Goal: Task Accomplishment & Management: Complete application form

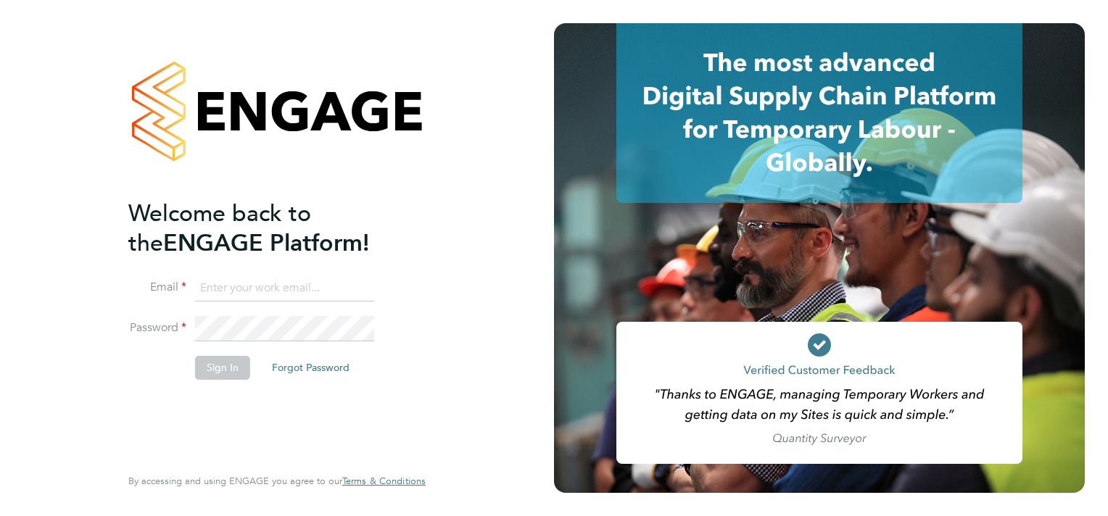
click at [292, 273] on ng-template "Welcome back to the ENGAGE Platform! Email Password Sign In Forgot Password" at bounding box center [269, 297] width 283 height 196
click at [291, 292] on input at bounding box center [284, 288] width 179 height 26
type input "sasha.steeples@setsquarerecruitment.com"
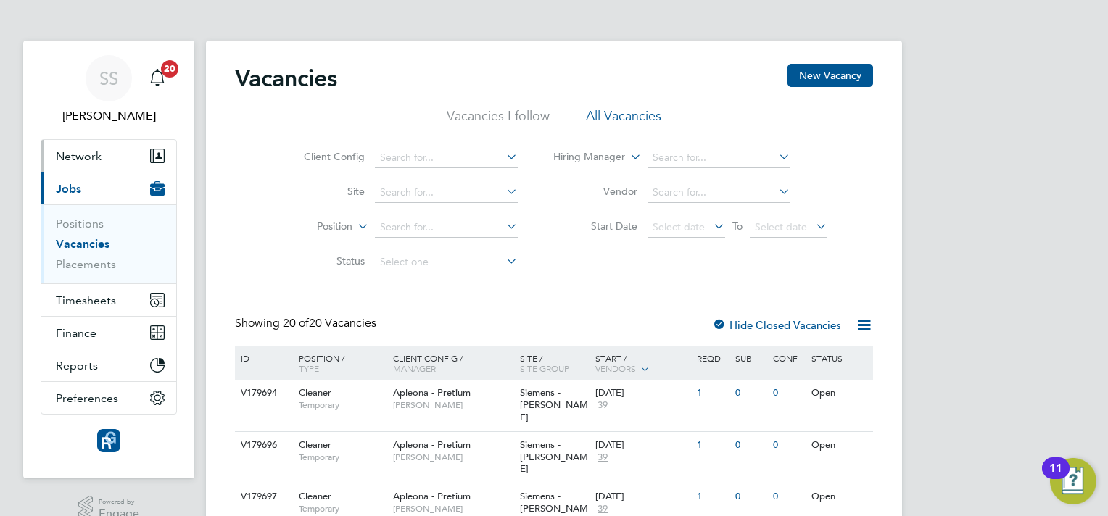
click at [75, 160] on span "Network" at bounding box center [79, 156] width 46 height 14
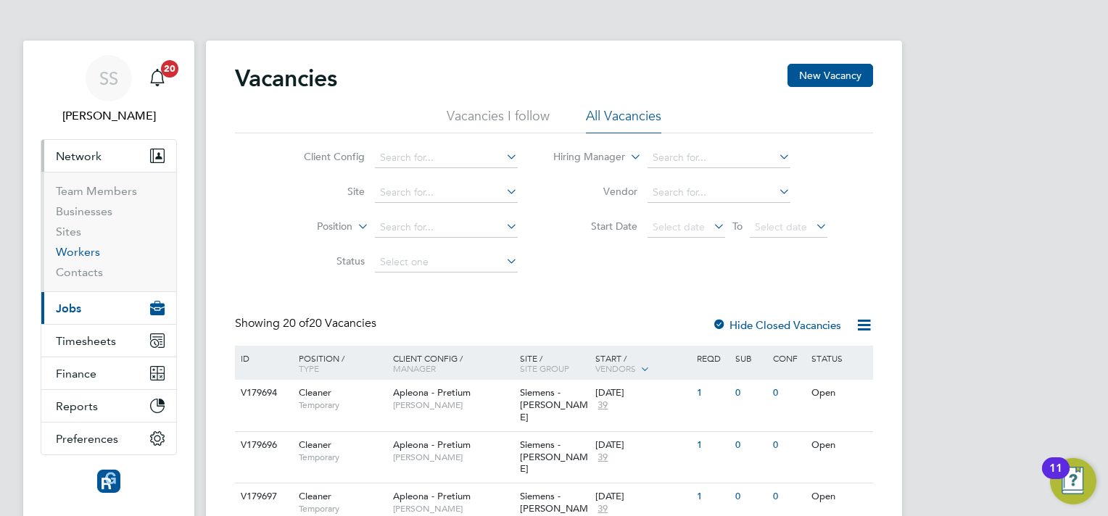
click at [84, 254] on link "Workers" at bounding box center [78, 252] width 44 height 14
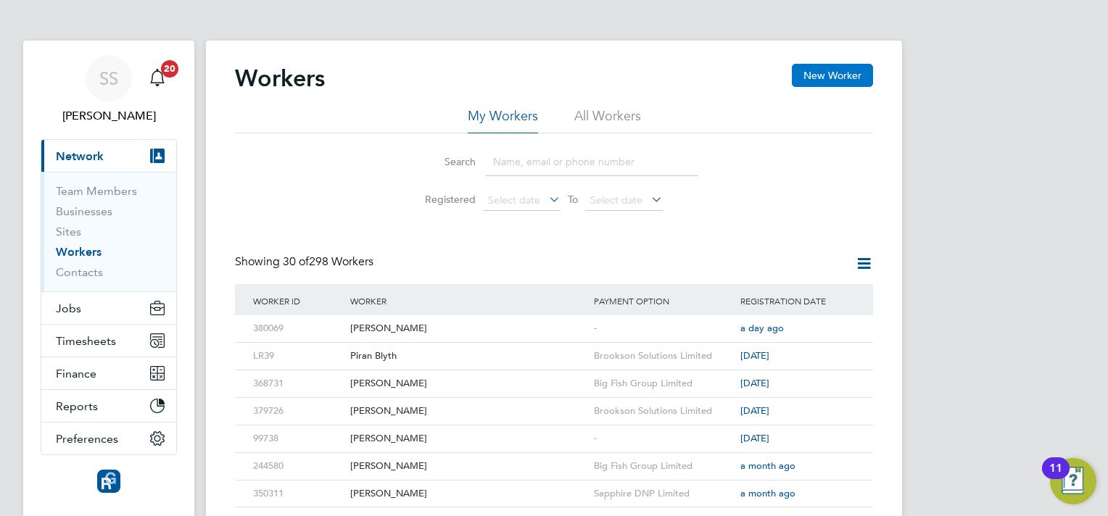
click at [826, 84] on button "New Worker" at bounding box center [832, 75] width 81 height 23
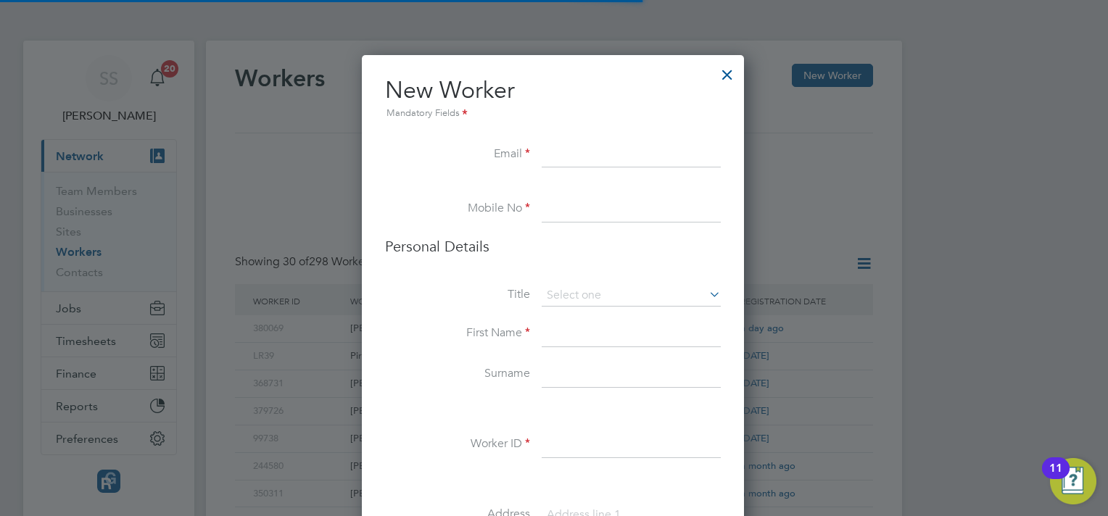
scroll to position [1226, 384]
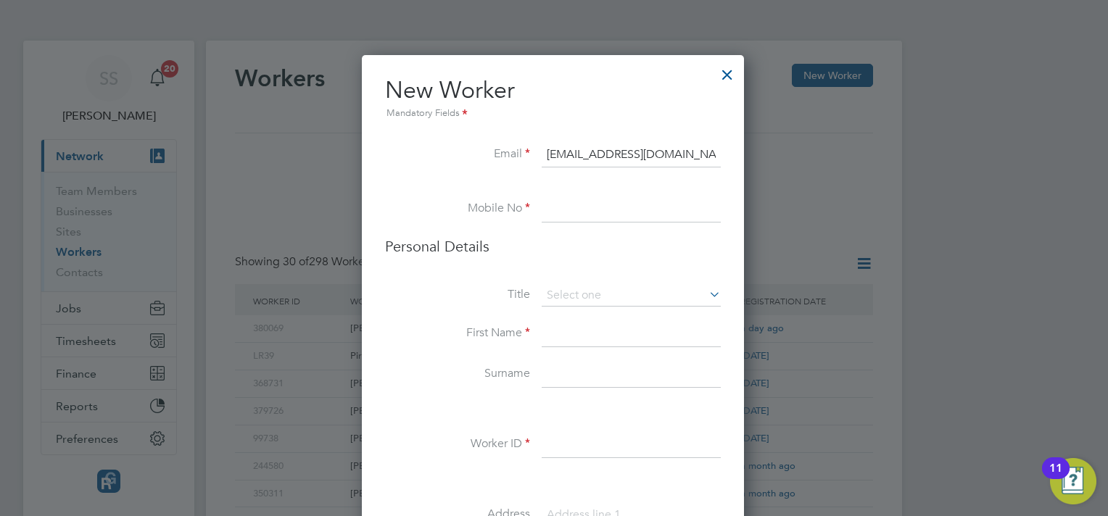
type input "georgenorton@gmail.com"
type input "07978854562"
click at [595, 288] on input at bounding box center [630, 296] width 179 height 22
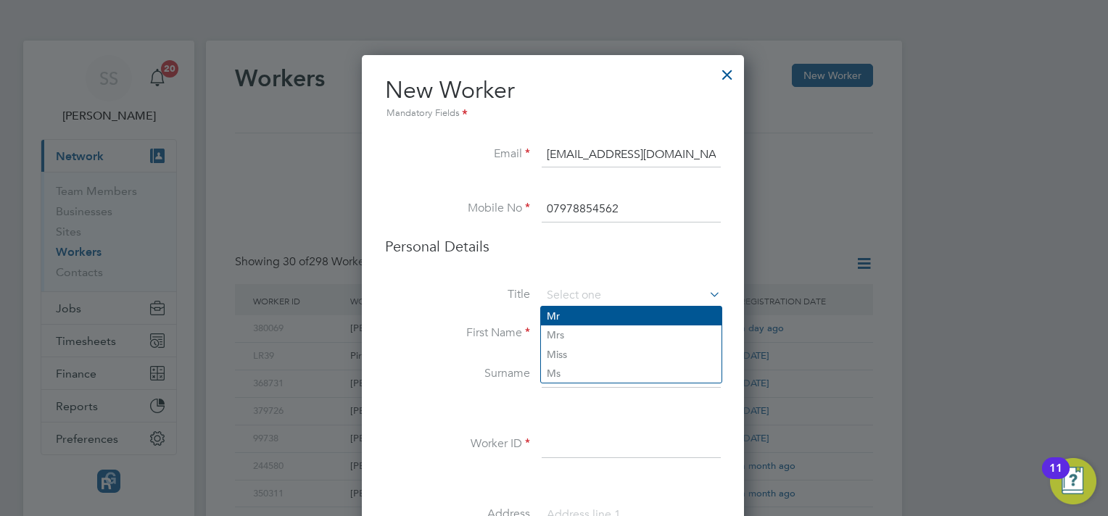
click at [581, 320] on li "Mr" at bounding box center [631, 316] width 180 height 19
type input "Mr"
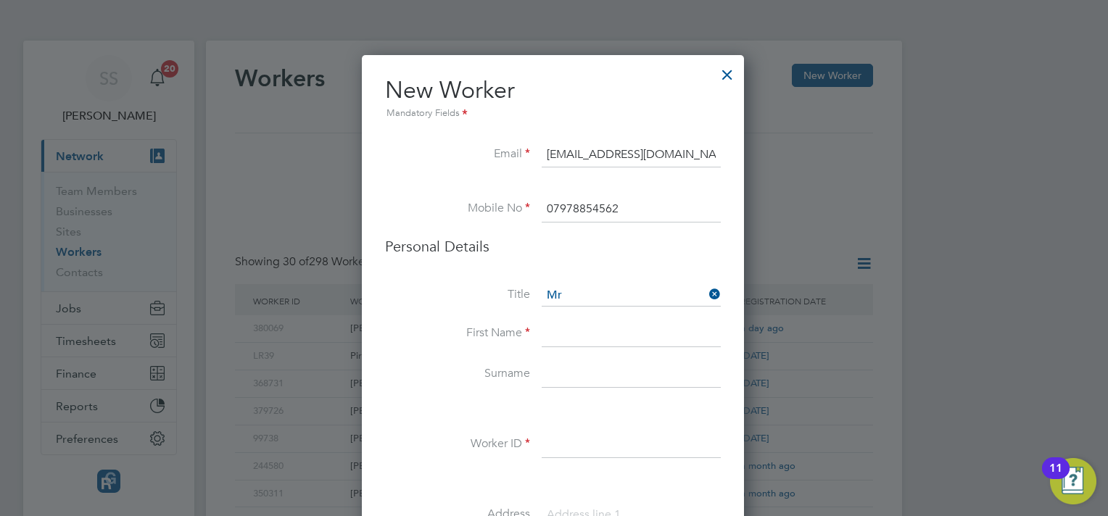
click at [579, 326] on input at bounding box center [630, 334] width 179 height 26
type input "George"
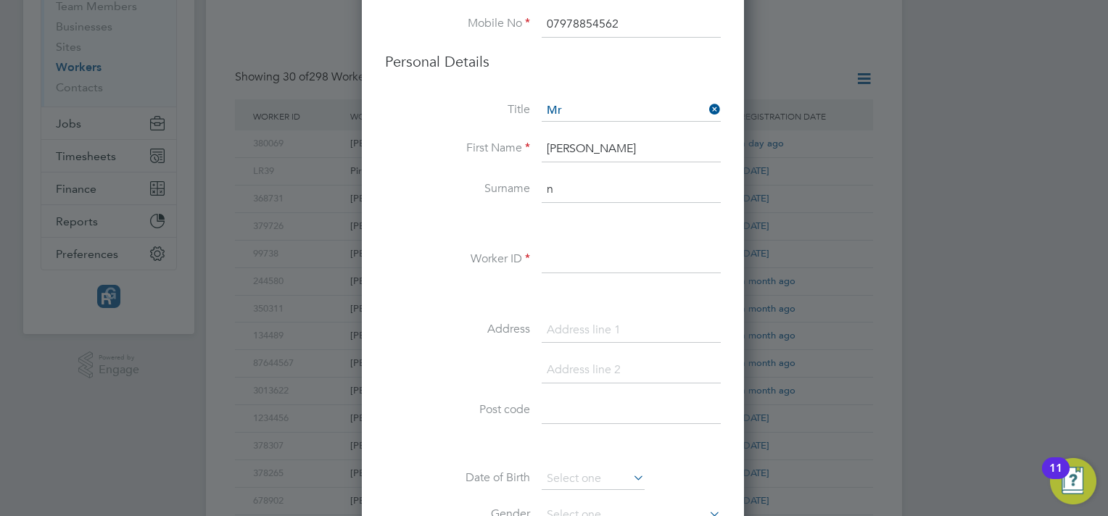
scroll to position [190, 0]
type input "norton"
click at [555, 264] on input at bounding box center [630, 255] width 179 height 26
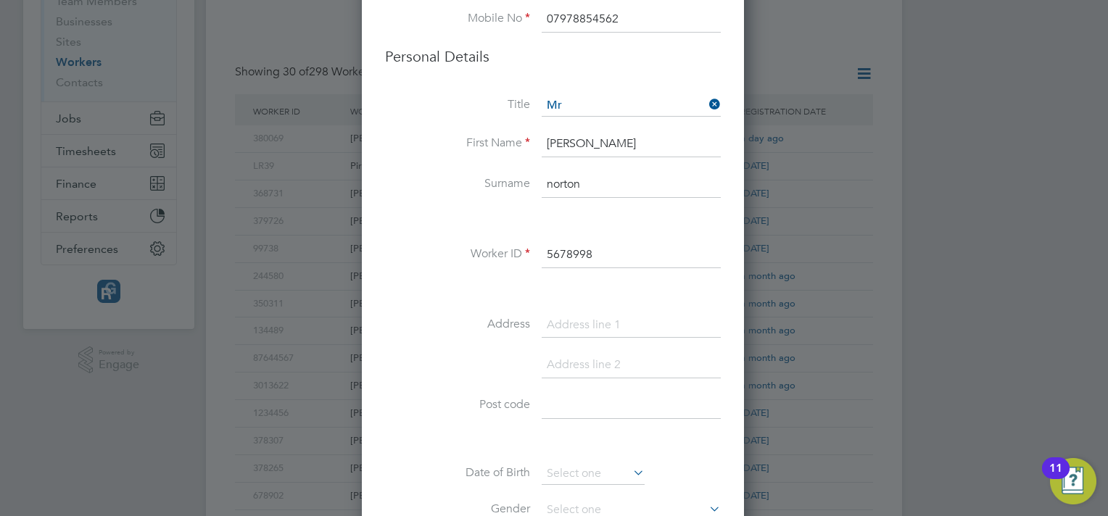
type input "5678998"
click at [573, 313] on input at bounding box center [630, 325] width 179 height 26
type input "96 hollin lane"
type input "middleton"
type input "M24 5EF"
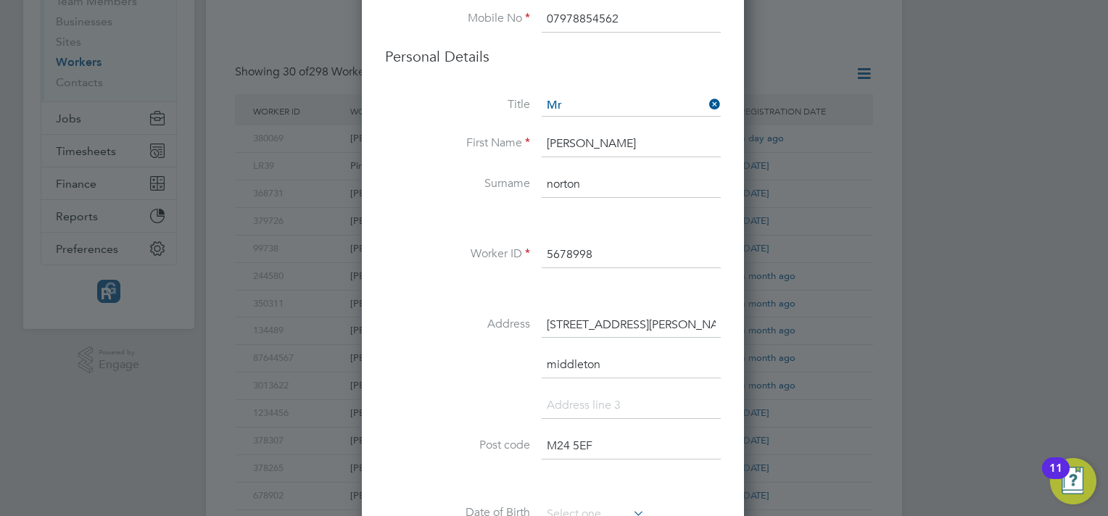
scroll to position [1266, 384]
type input "manchester"
click at [510, 401] on li "manchester" at bounding box center [553, 413] width 336 height 41
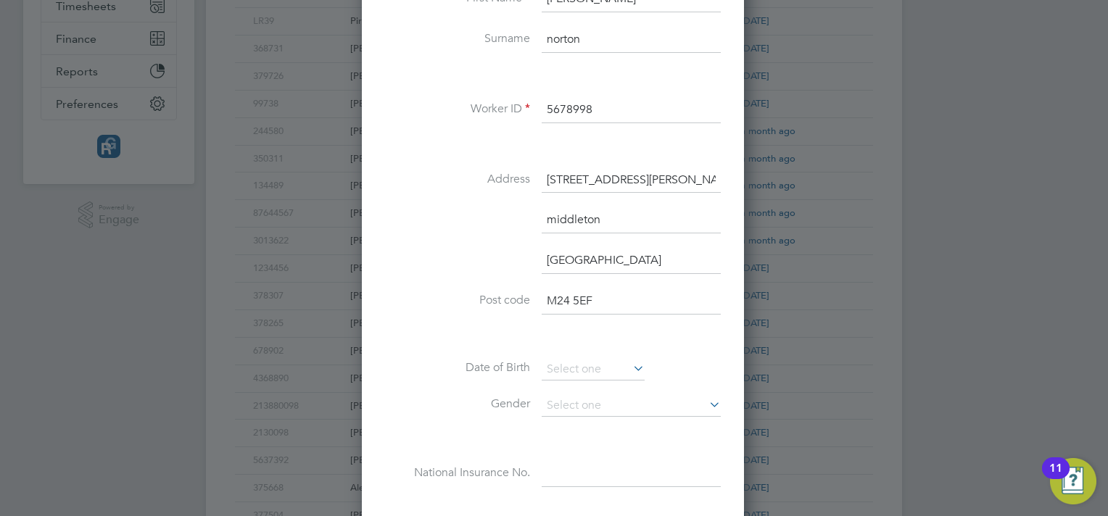
scroll to position [451, 0]
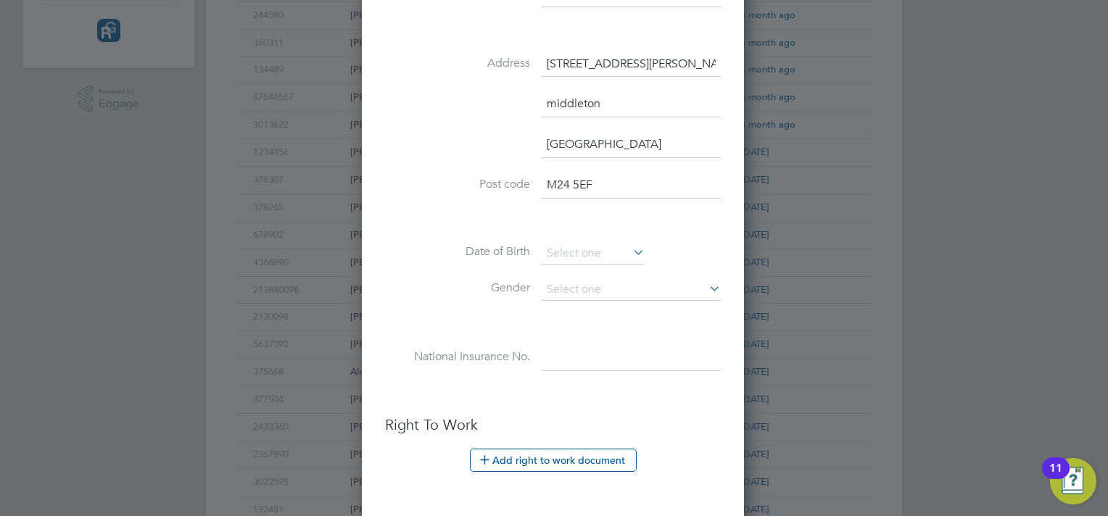
drag, startPoint x: 606, startPoint y: 177, endPoint x: 524, endPoint y: 175, distance: 81.9
click at [528, 179] on li "Post code M24 5EF" at bounding box center [553, 193] width 336 height 41
type input "NG15 8UL"
drag, startPoint x: 625, startPoint y: 146, endPoint x: 520, endPoint y: 167, distance: 106.3
click at [520, 167] on li "manchester" at bounding box center [553, 152] width 336 height 41
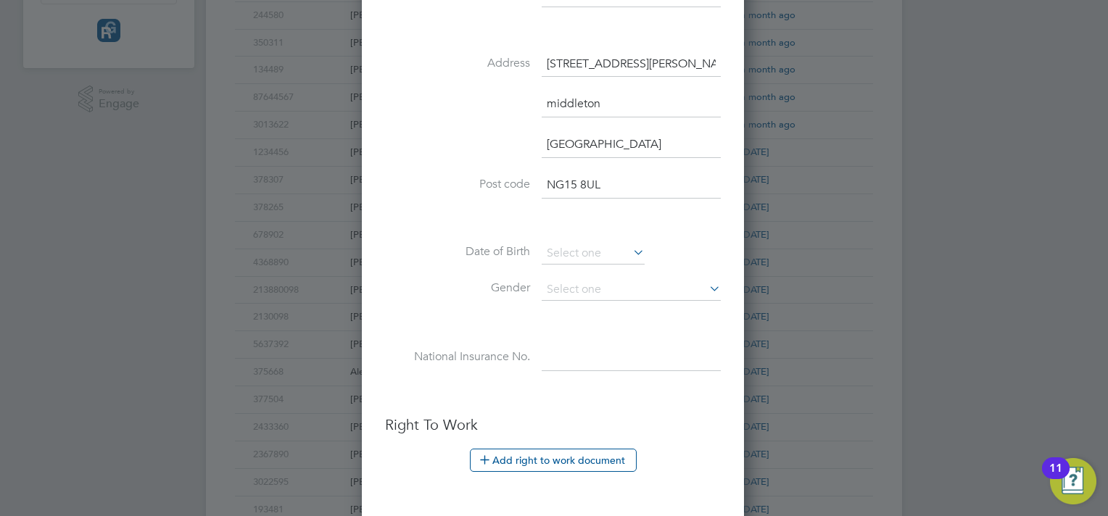
type input "nottingham"
click at [617, 103] on input "middleton" at bounding box center [630, 104] width 179 height 26
drag, startPoint x: 618, startPoint y: 103, endPoint x: 532, endPoint y: 117, distance: 87.3
click at [532, 117] on li "middleton" at bounding box center [553, 111] width 336 height 41
click at [562, 245] on input at bounding box center [592, 254] width 103 height 22
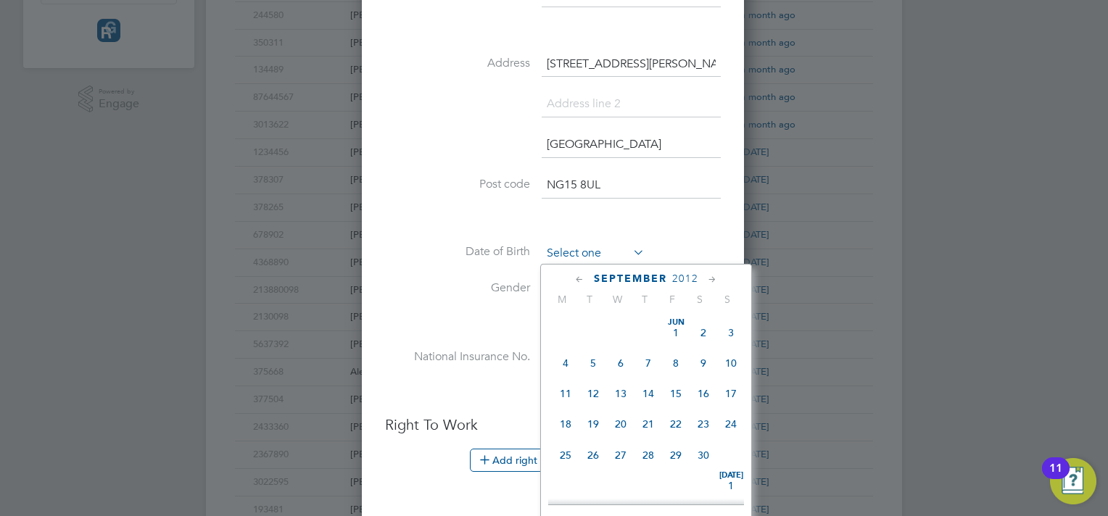
scroll to position [470, 0]
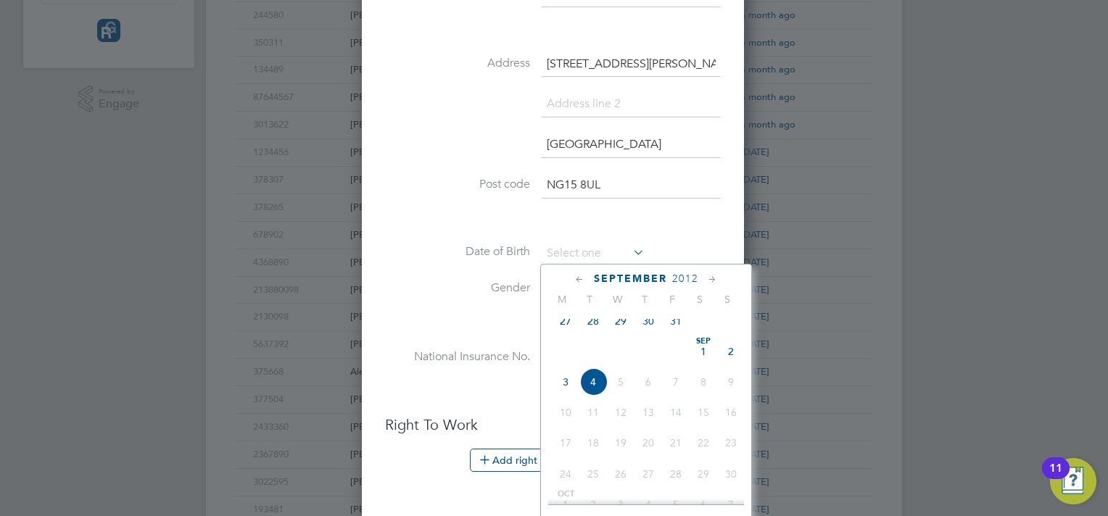
click at [594, 333] on span "28" at bounding box center [593, 321] width 28 height 28
type input "28 Aug 2012"
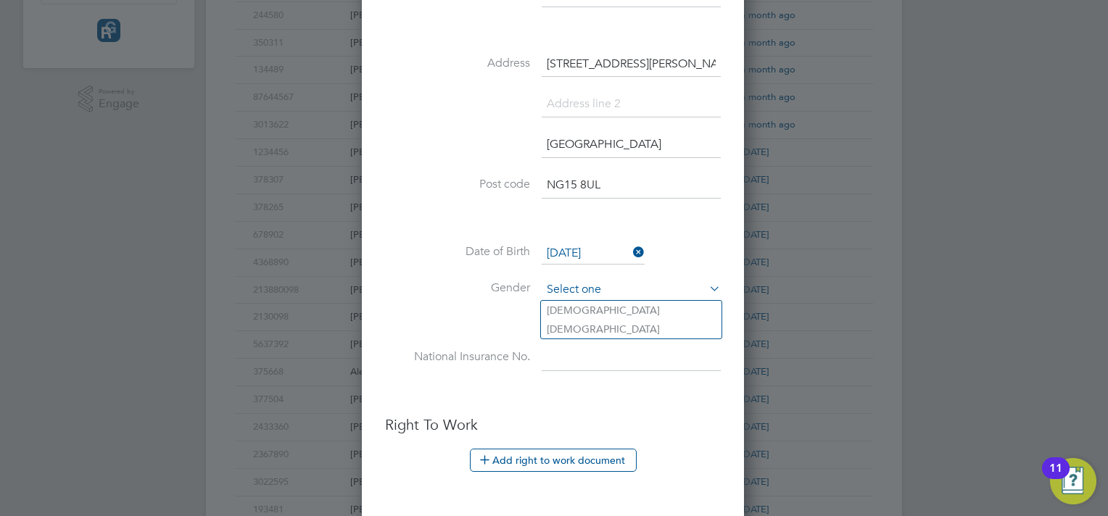
click at [560, 290] on input at bounding box center [630, 290] width 179 height 22
click at [579, 312] on li "[DEMOGRAPHIC_DATA]" at bounding box center [631, 310] width 180 height 19
type input "[DEMOGRAPHIC_DATA]"
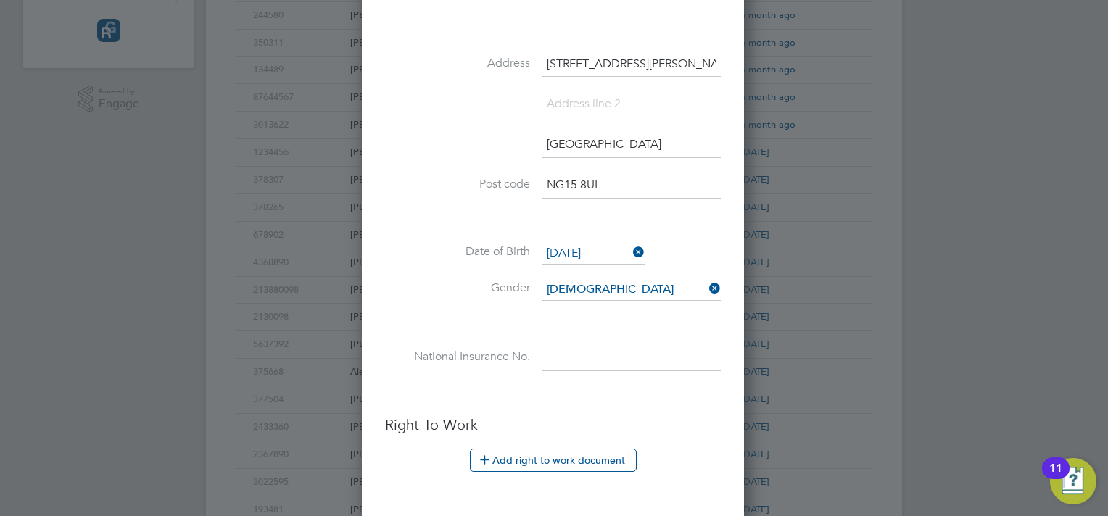
click at [557, 349] on input at bounding box center [630, 358] width 179 height 26
type input "nm907899s"
click at [537, 439] on li "Right To Work Add right to work document Country and citizenship Country the wo…" at bounding box center [553, 458] width 336 height 86
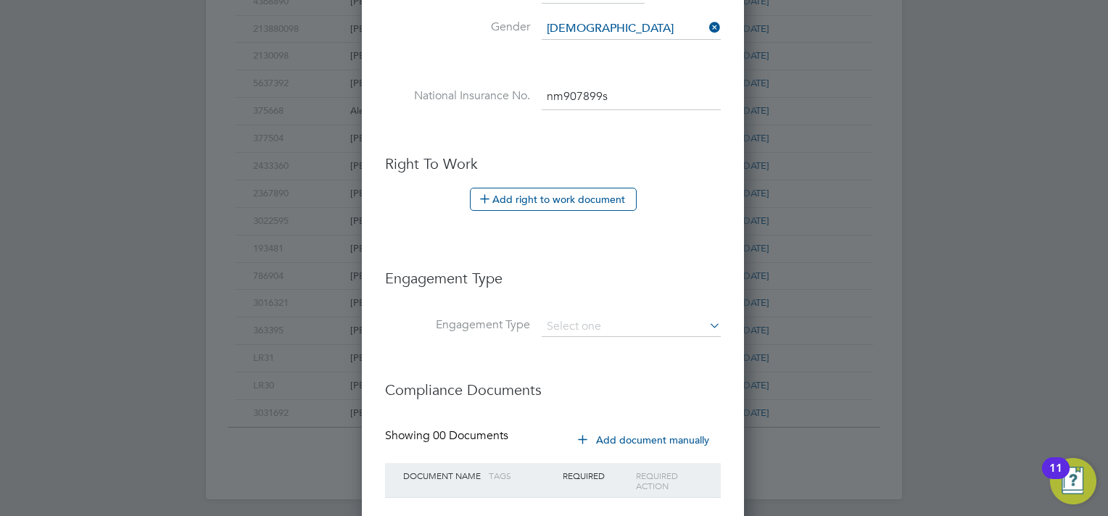
scroll to position [805, 0]
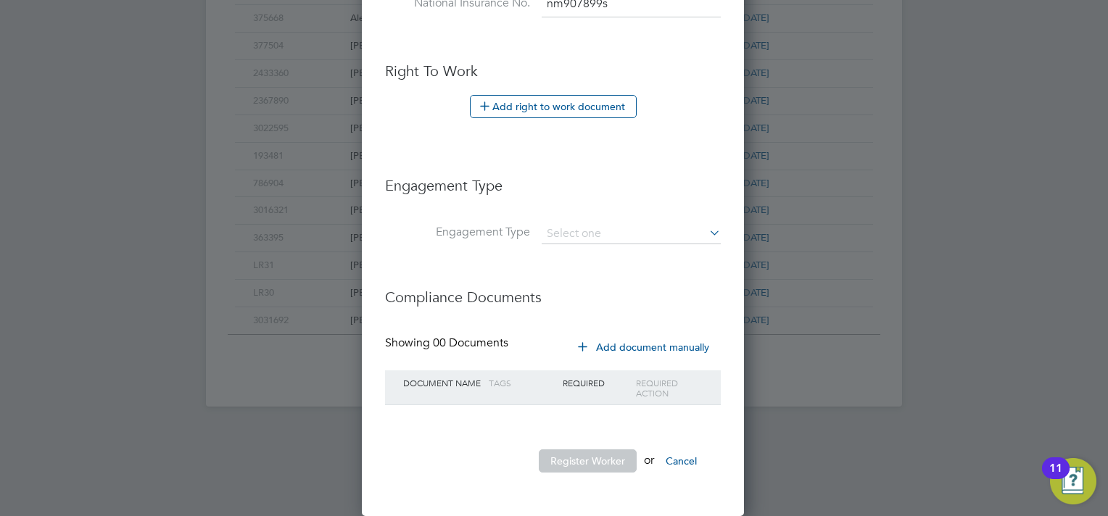
click at [607, 244] on li "Engagement Type" at bounding box center [553, 241] width 336 height 35
click at [607, 236] on input at bounding box center [630, 234] width 179 height 20
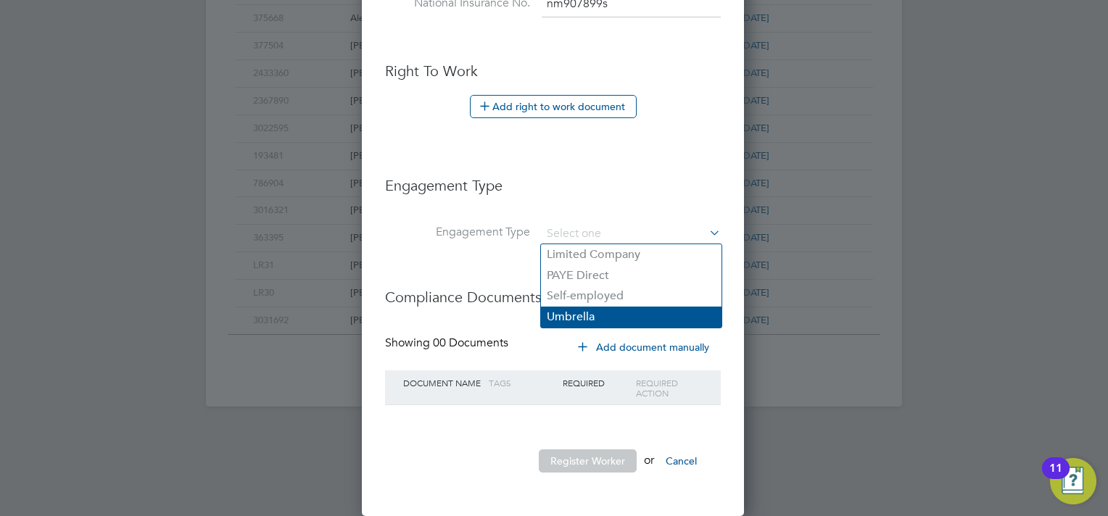
click at [596, 310] on li "Umbrella" at bounding box center [631, 317] width 180 height 21
type input "Umbrella"
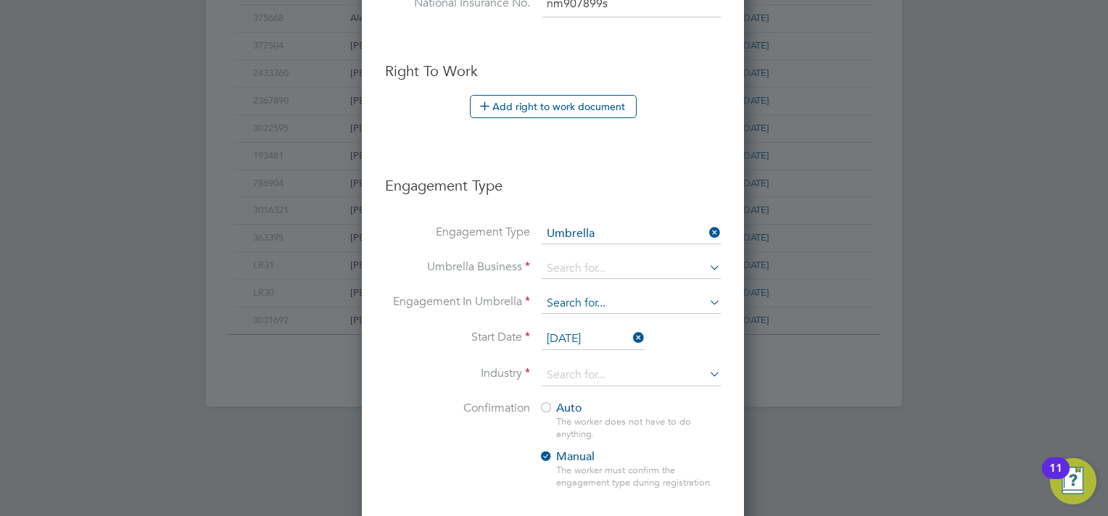
scroll to position [1534, 384]
click at [590, 273] on input at bounding box center [630, 269] width 179 height 20
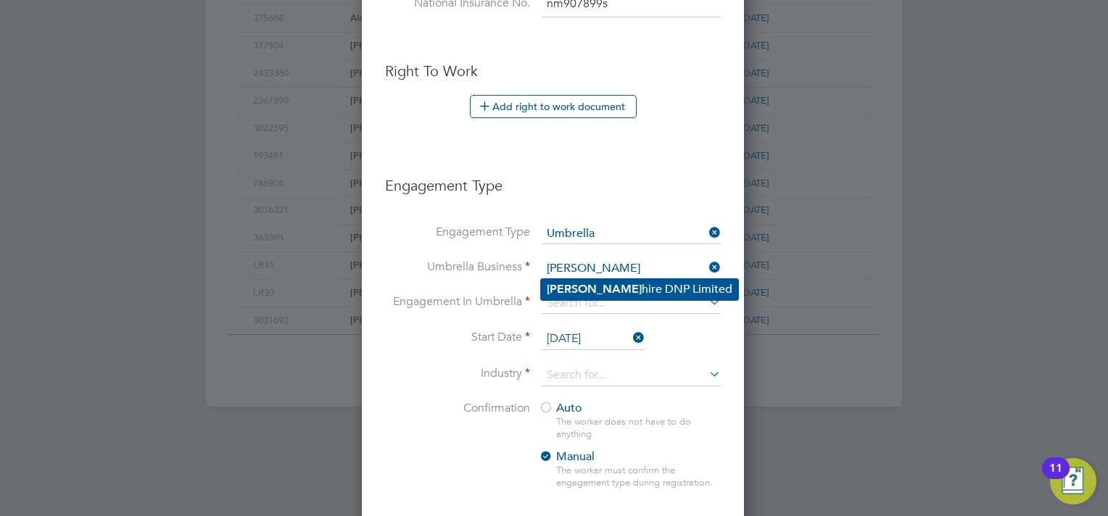
click at [562, 286] on b "[PERSON_NAME]" at bounding box center [594, 289] width 95 height 14
type input "Sapphire DNP Limited"
click at [582, 315] on li "Engagement In Umbrella" at bounding box center [553, 311] width 336 height 35
click at [576, 303] on input at bounding box center [630, 304] width 179 height 20
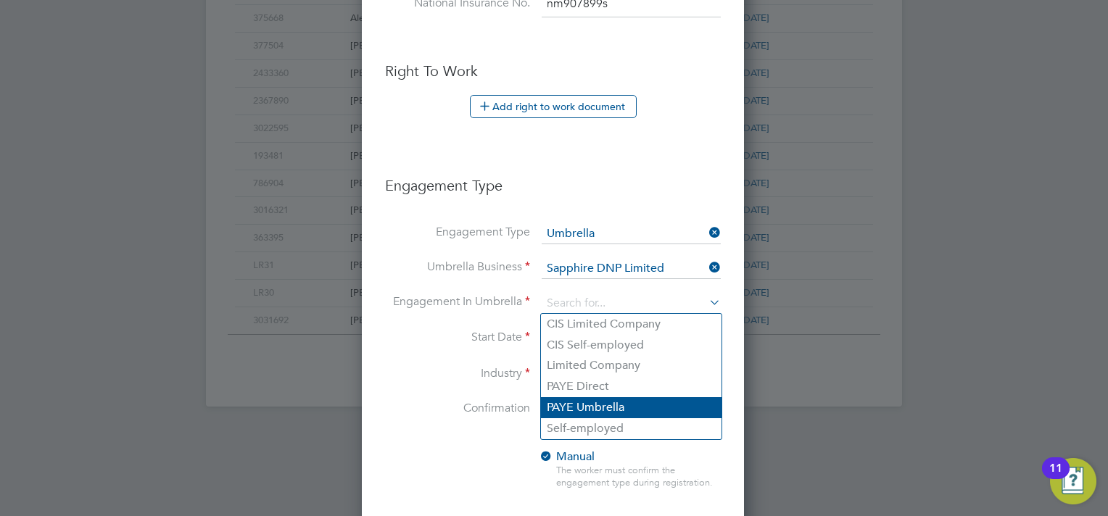
click at [576, 412] on li "PAYE Umbrella" at bounding box center [631, 407] width 180 height 21
type input "PAYE Umbrella"
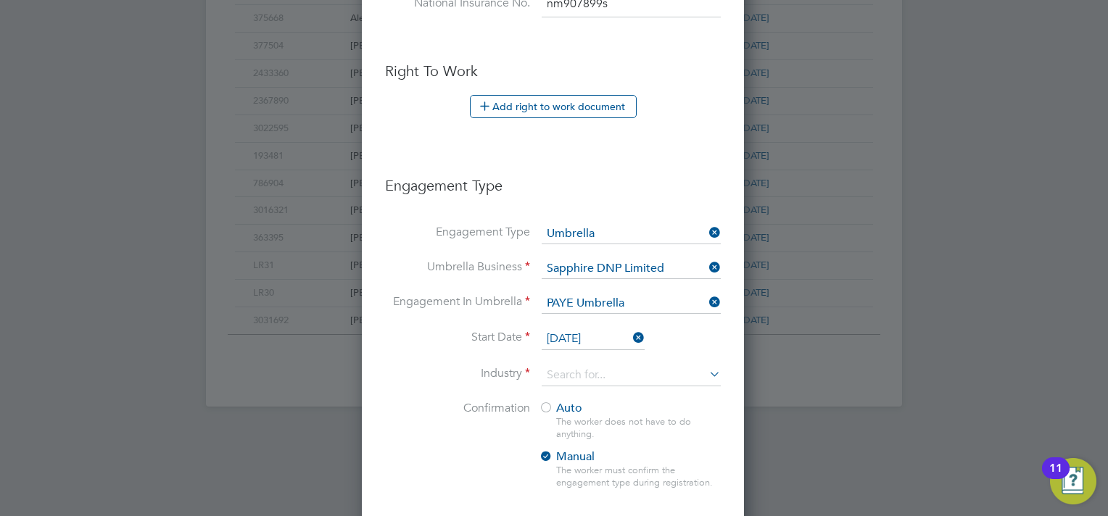
click at [444, 393] on li "Industry" at bounding box center [553, 383] width 336 height 36
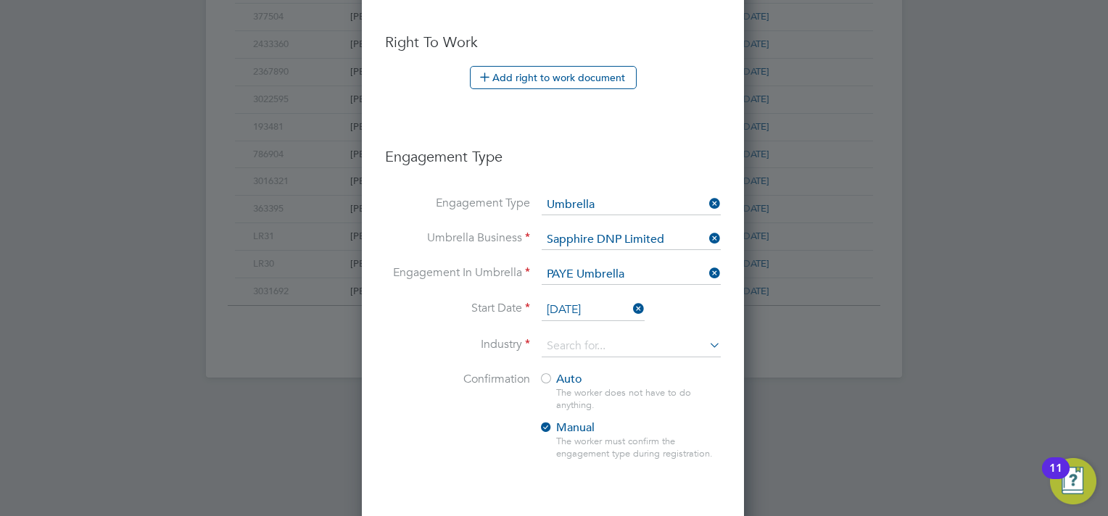
scroll to position [921, 0]
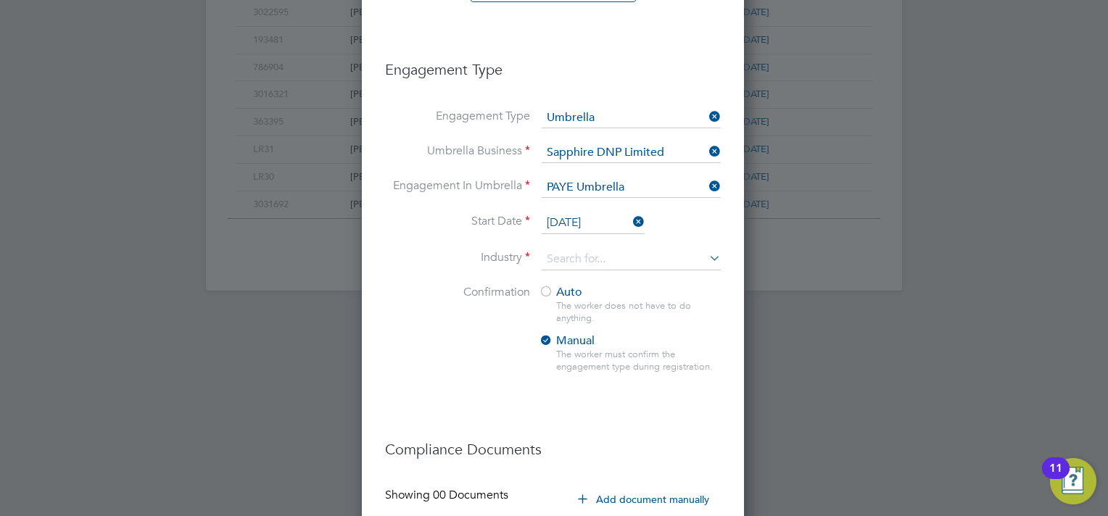
click at [571, 293] on span "Auto" at bounding box center [560, 292] width 43 height 14
click at [572, 267] on input at bounding box center [630, 260] width 179 height 22
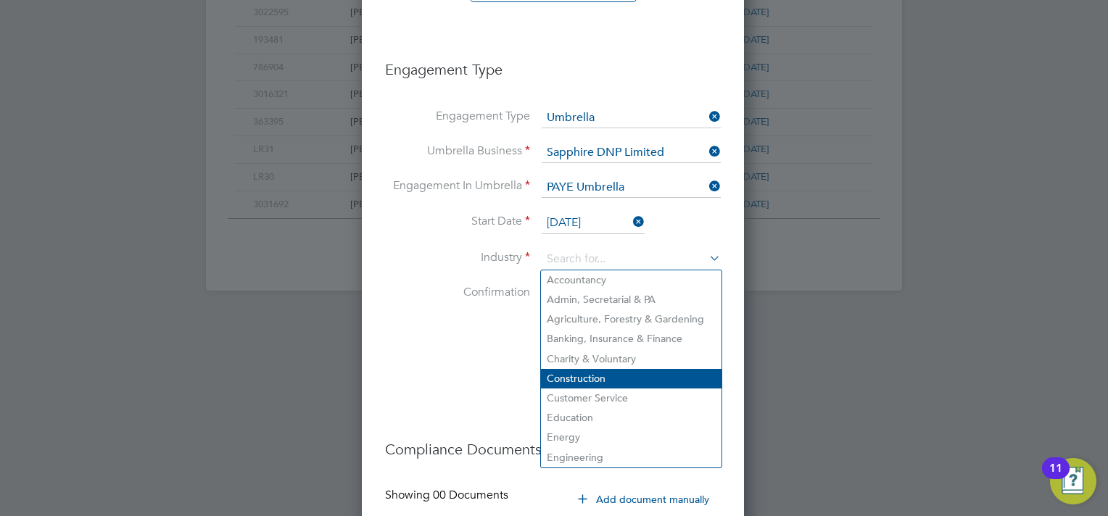
click at [587, 373] on li "Construction" at bounding box center [631, 379] width 180 height 20
type input "Construction"
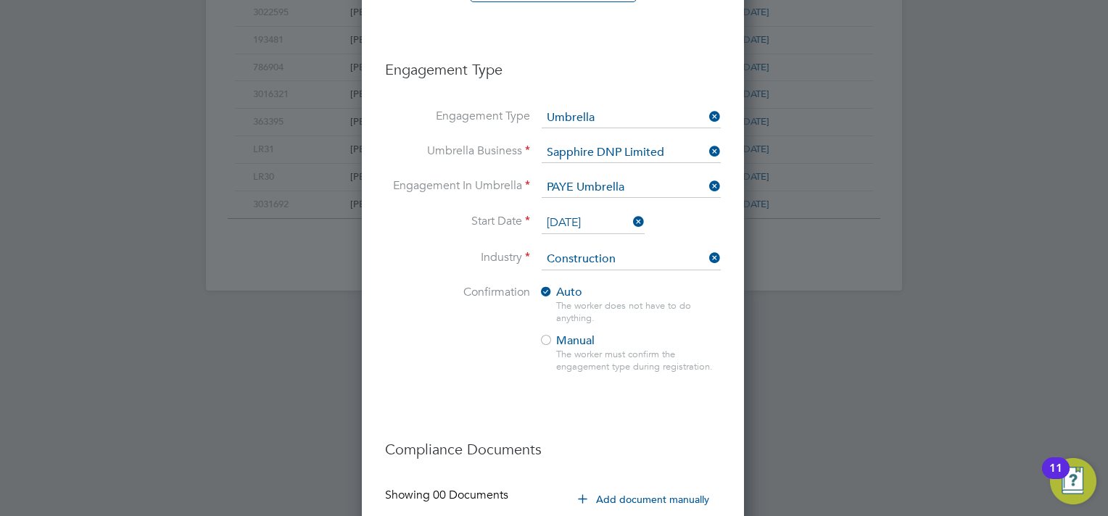
click at [518, 362] on li "Confirmation Auto The worker does not have to do anything. Manual The worker mu…" at bounding box center [553, 341] width 336 height 112
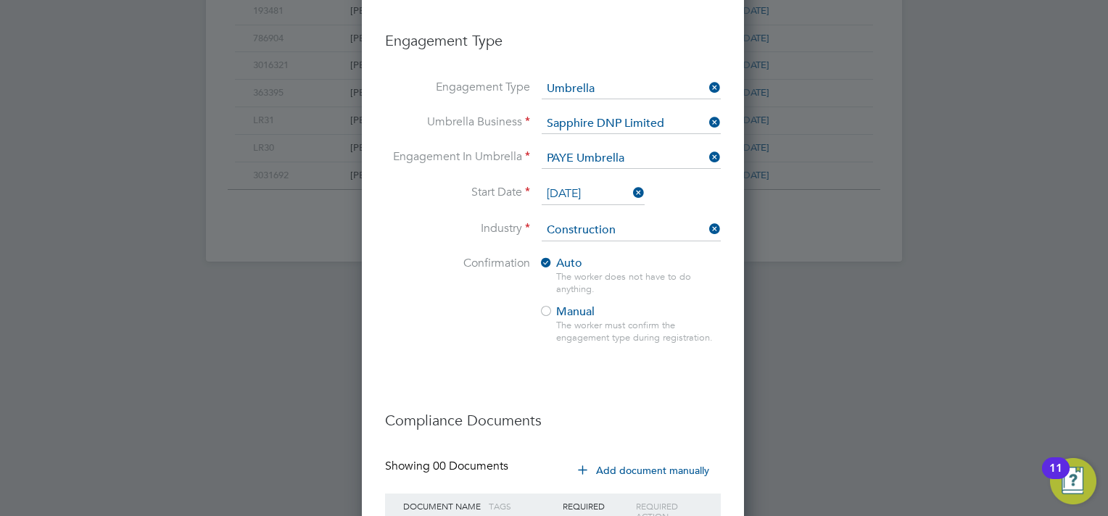
scroll to position [1073, 0]
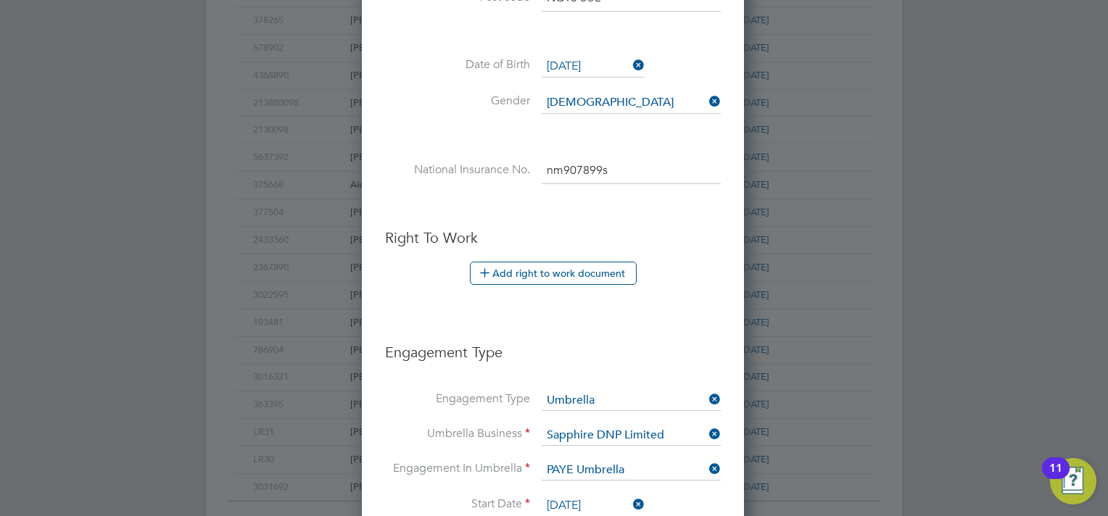
click at [619, 293] on ul "New Worker Mandatory Fields Email georgenorton@gmail.com Mobile No 07978854562 …" at bounding box center [553, 180] width 336 height 1484
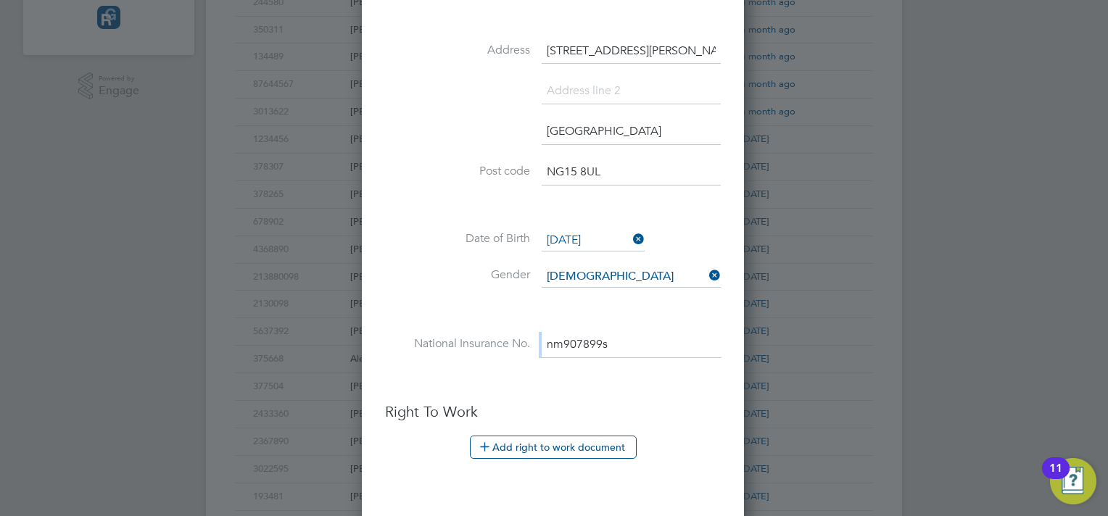
click at [619, 293] on div "Title Mr First Name George Surname norton Worker ID 5678998 Address 96 hollin l…" at bounding box center [553, 104] width 336 height 566
drag, startPoint x: 619, startPoint y: 293, endPoint x: 439, endPoint y: 236, distance: 188.4
click at [439, 236] on label "Date of Birth" at bounding box center [457, 238] width 145 height 15
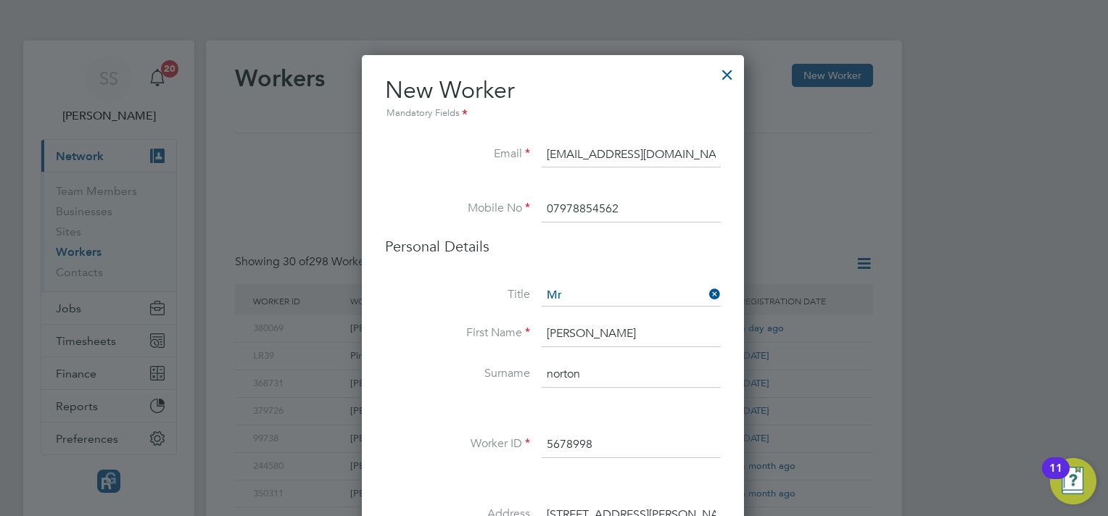
scroll to position [29, 0]
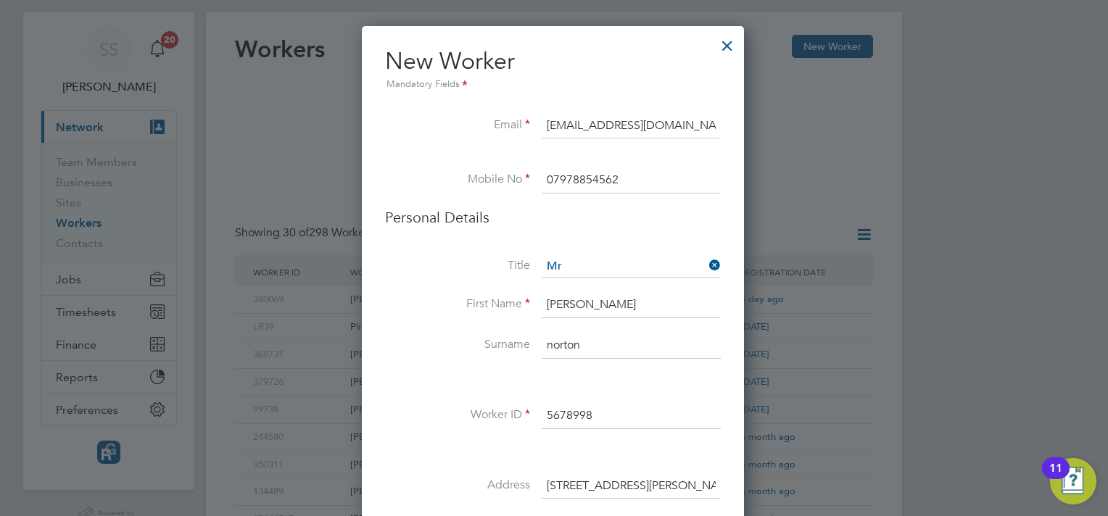
click at [499, 232] on li "Personal Details" at bounding box center [553, 232] width 336 height 48
click at [565, 126] on input "georgenorton@gmail.com" at bounding box center [630, 126] width 179 height 26
click at [572, 179] on input "07978854562" at bounding box center [630, 180] width 179 height 26
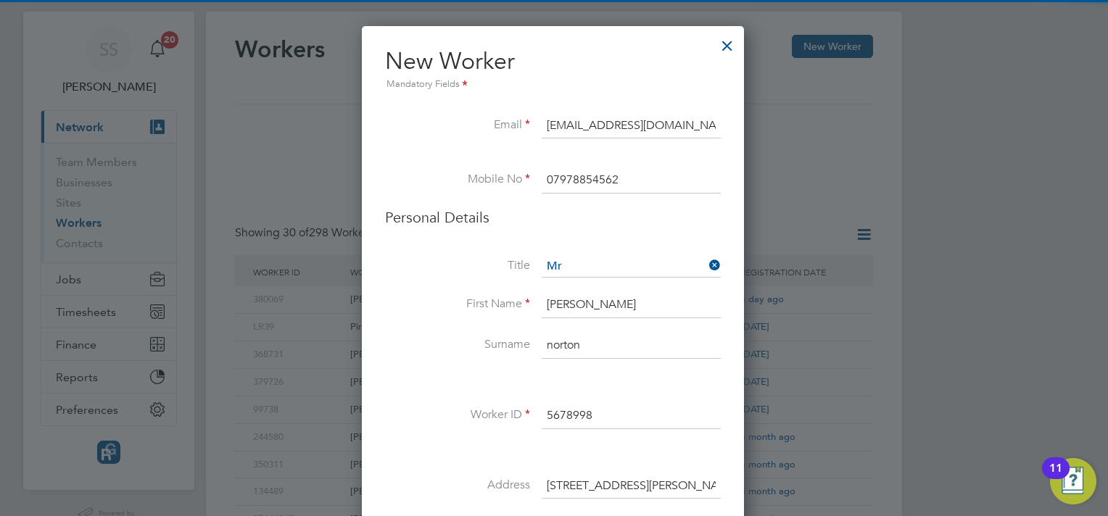
click at [572, 251] on li "Personal Details" at bounding box center [553, 232] width 336 height 48
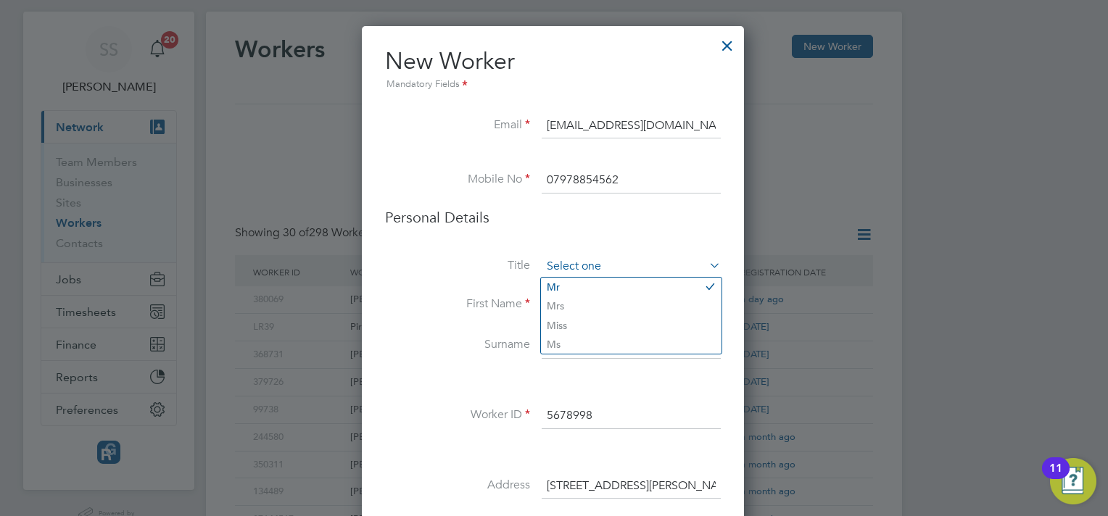
click at [571, 270] on input at bounding box center [630, 267] width 179 height 22
click at [571, 289] on li "Mr" at bounding box center [631, 287] width 180 height 19
type input "Mr"
click at [465, 273] on label "Title" at bounding box center [457, 265] width 145 height 15
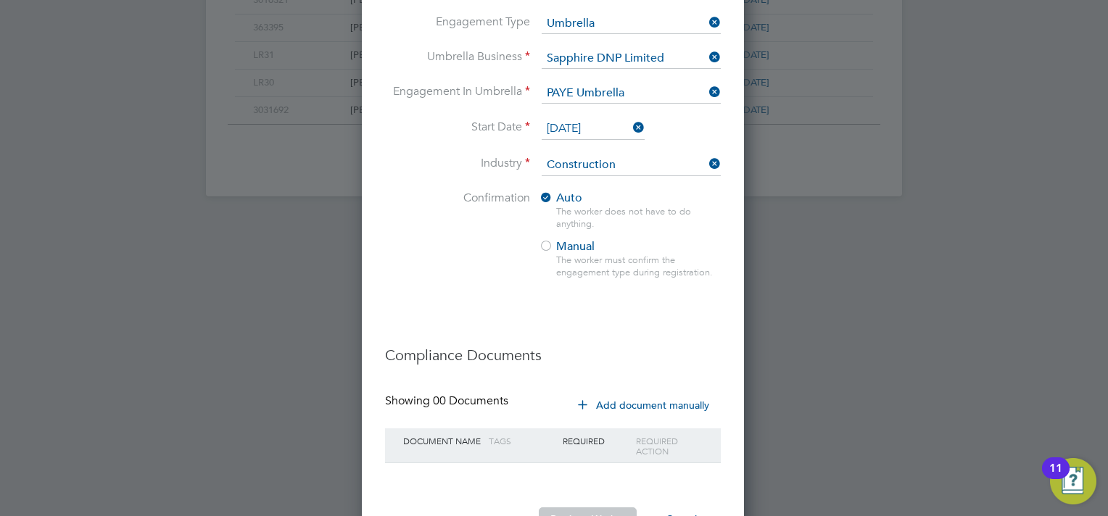
scroll to position [1073, 0]
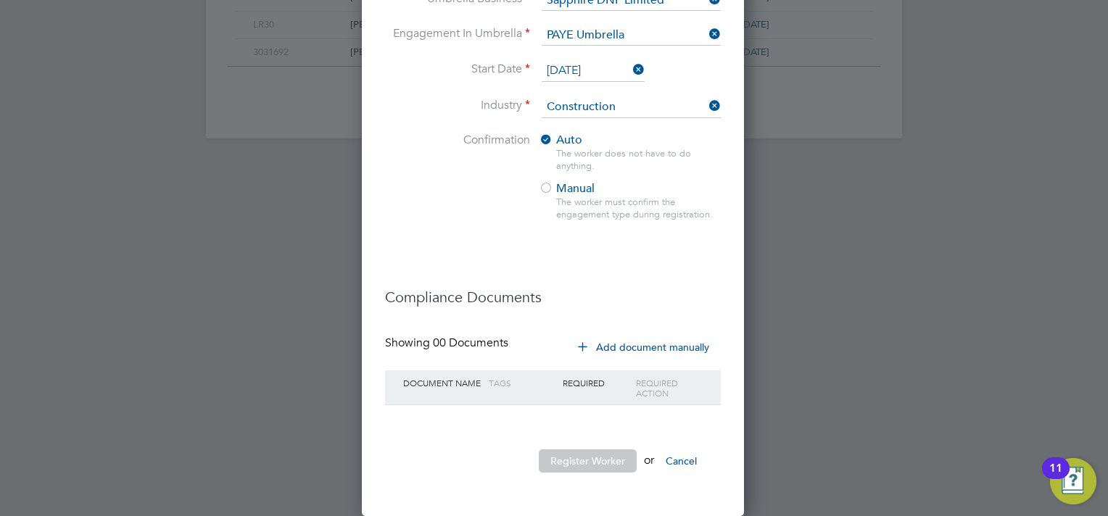
click at [562, 462] on button "Register Worker" at bounding box center [588, 460] width 98 height 23
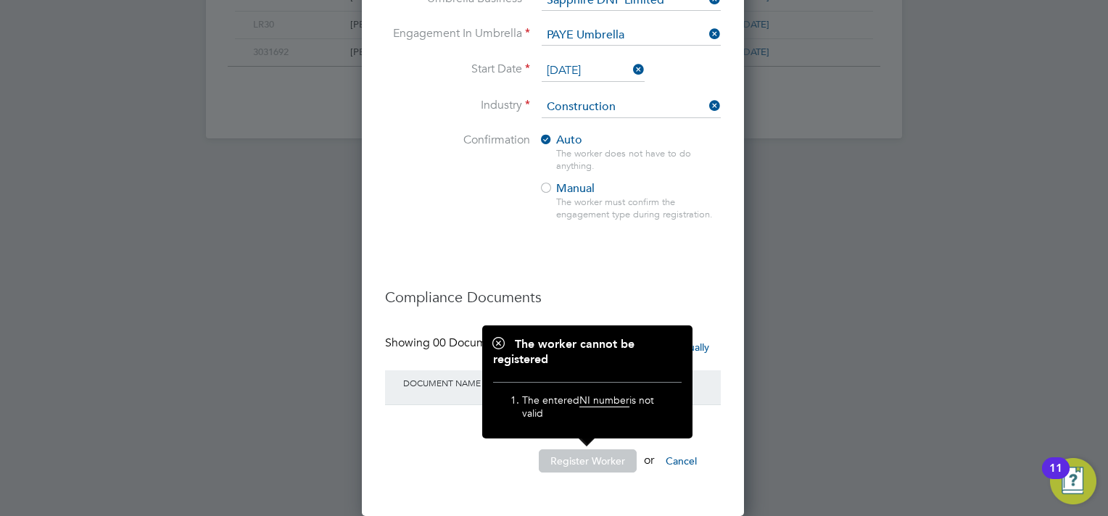
click at [562, 462] on button "Register Worker" at bounding box center [588, 460] width 98 height 23
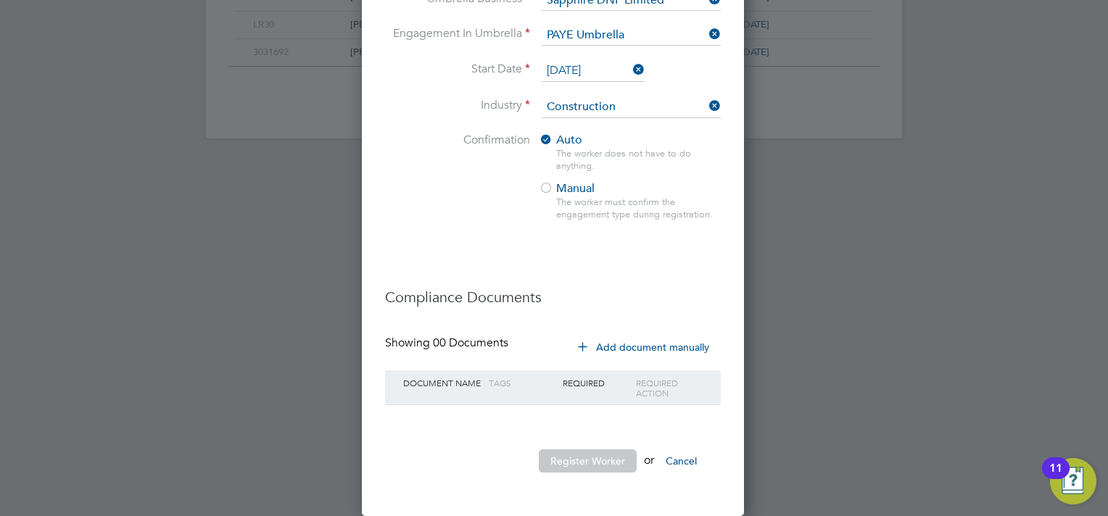
click at [562, 462] on button "Register Worker" at bounding box center [588, 460] width 98 height 23
click at [556, 463] on button "Register Worker" at bounding box center [588, 460] width 98 height 23
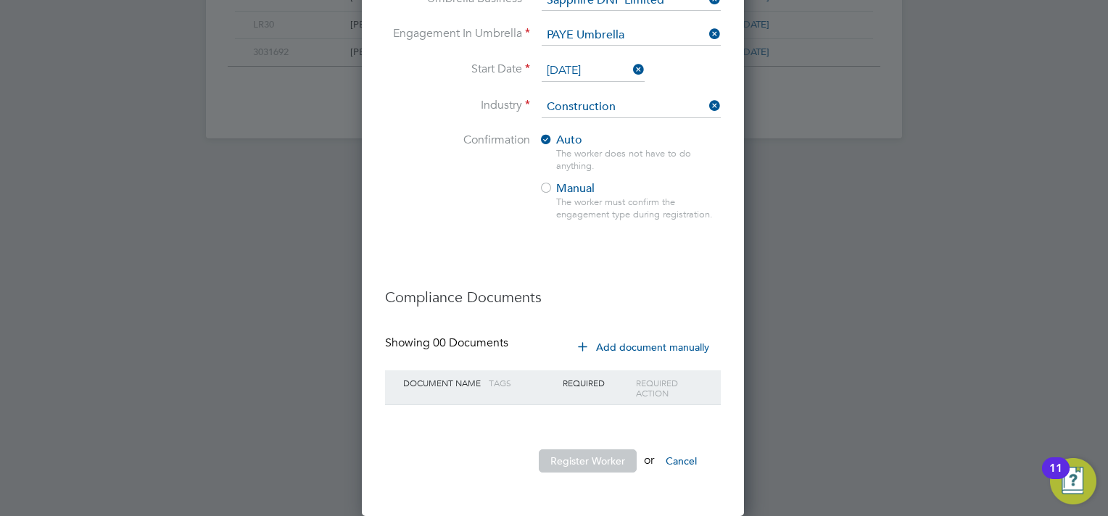
click at [556, 463] on button "Register Worker" at bounding box center [588, 460] width 98 height 23
click at [565, 143] on span "Auto" at bounding box center [560, 140] width 43 height 14
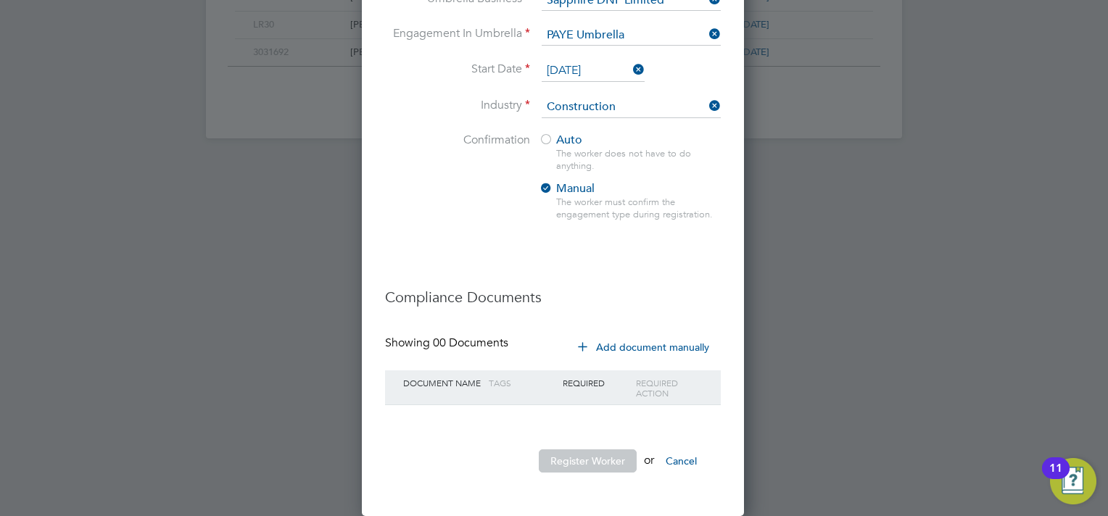
click at [549, 138] on div at bounding box center [546, 140] width 14 height 14
click at [580, 467] on button "Register Worker" at bounding box center [588, 460] width 98 height 23
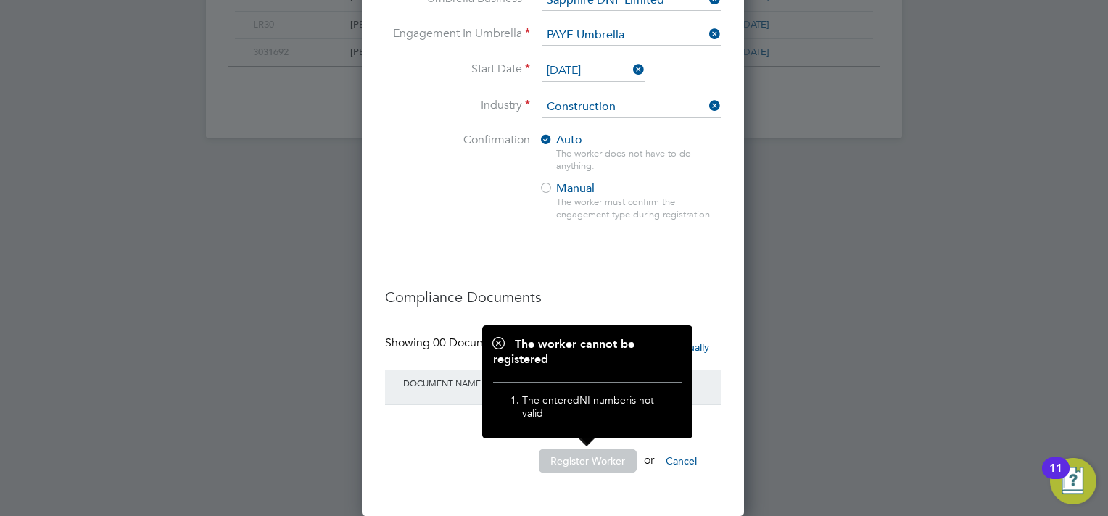
click at [504, 227] on li "Confirmation Auto The worker does not have to do anything. Manual The worker mu…" at bounding box center [553, 189] width 336 height 112
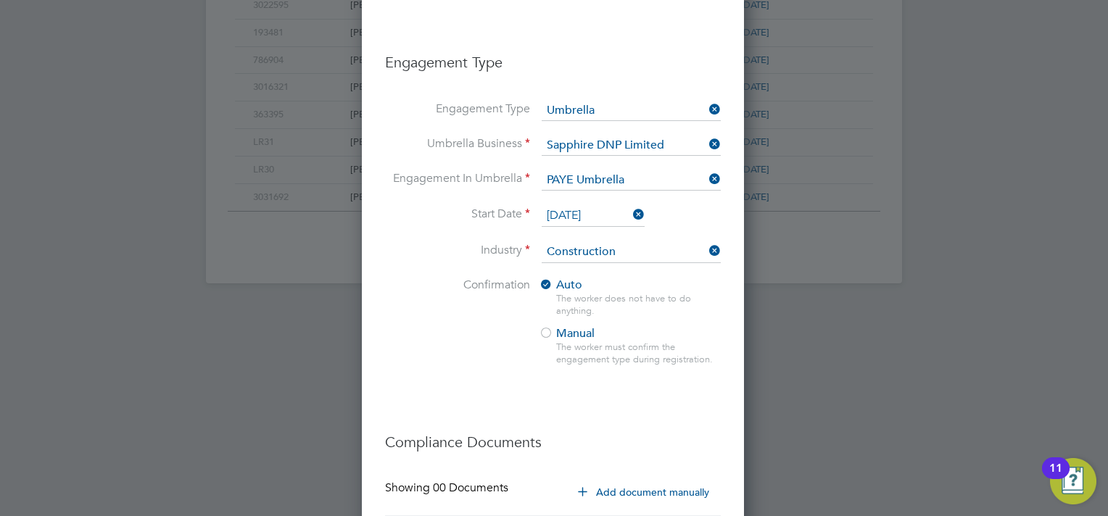
scroll to position [783, 0]
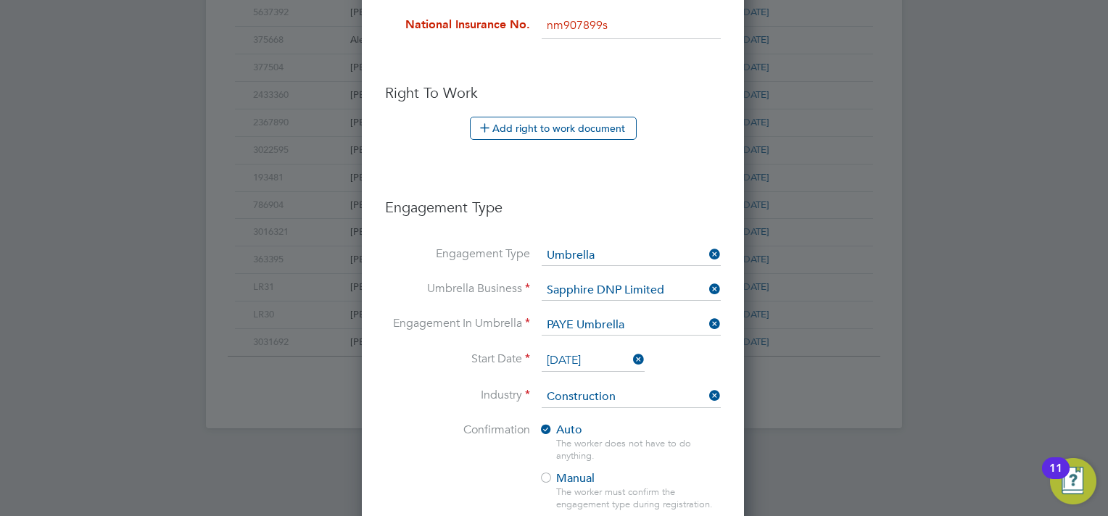
drag, startPoint x: 563, startPoint y: 25, endPoint x: 528, endPoint y: 28, distance: 35.7
click at [529, 26] on li "National Insurance No. nm907899s" at bounding box center [553, 33] width 336 height 41
click at [610, 24] on input "NM907899s" at bounding box center [630, 26] width 179 height 26
click at [628, 74] on ul "New Worker Mandatory Fields Email georgenorton@gmail.com Mobile No 07978854562 …" at bounding box center [553, 35] width 336 height 1484
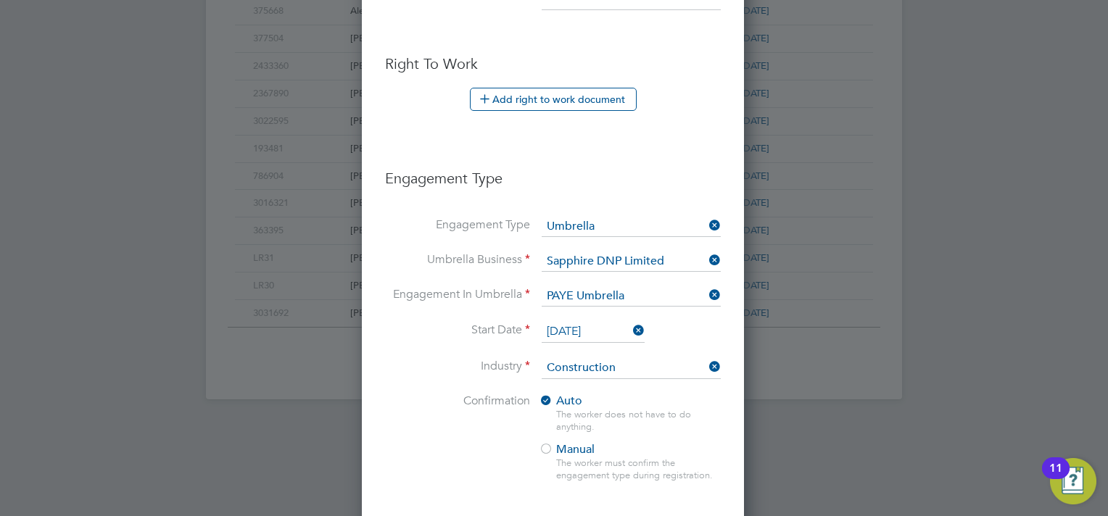
scroll to position [725, 0]
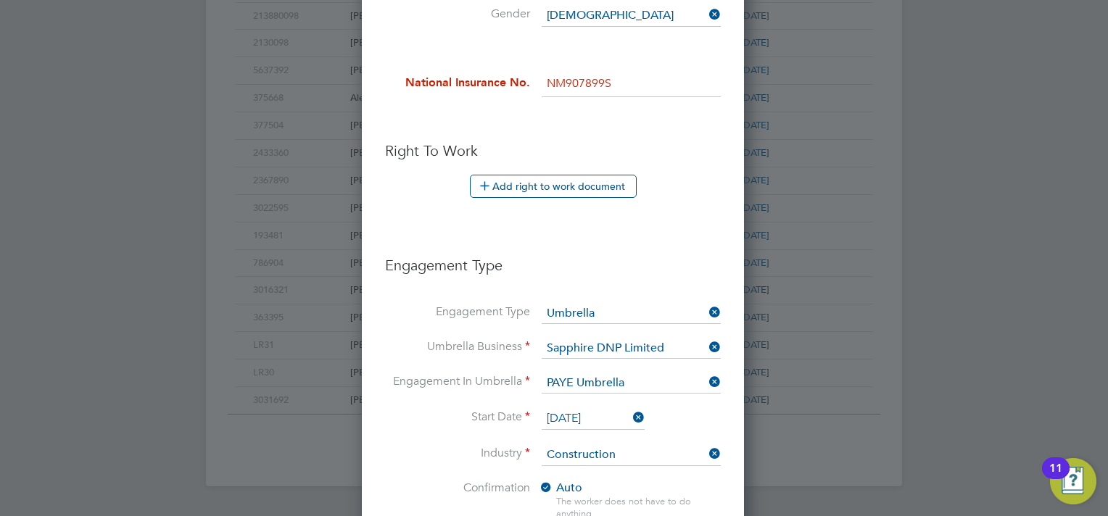
drag, startPoint x: 632, startPoint y: 79, endPoint x: 516, endPoint y: 80, distance: 116.0
click at [516, 80] on li "National Insurance No. NM907899S" at bounding box center [553, 91] width 336 height 41
type input "PB 89 09 10 C"
click at [431, 221] on li "Right To Work Add right to work document Country and citizenship Country the wo…" at bounding box center [553, 184] width 336 height 86
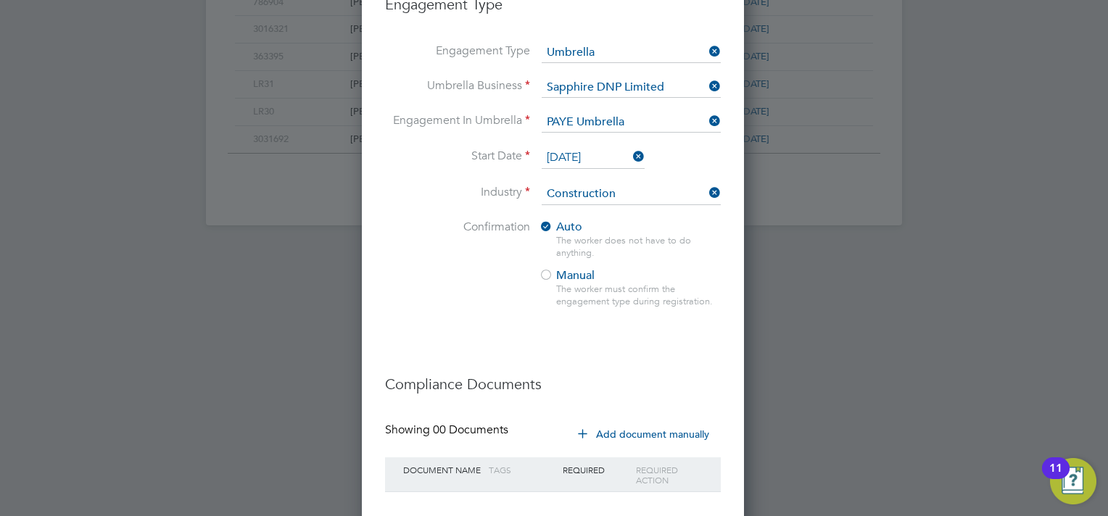
scroll to position [1073, 0]
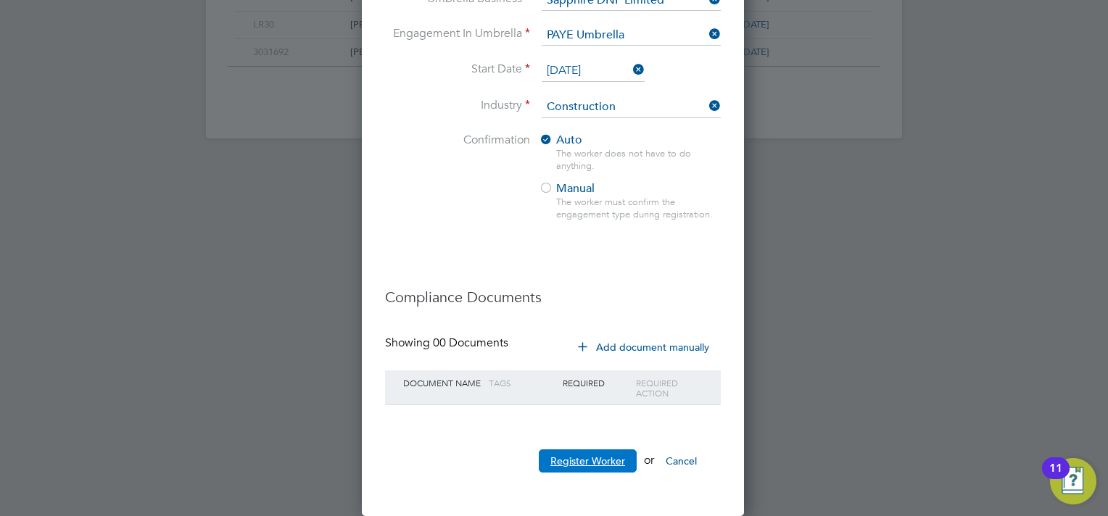
click at [600, 463] on button "Register Worker" at bounding box center [588, 460] width 98 height 23
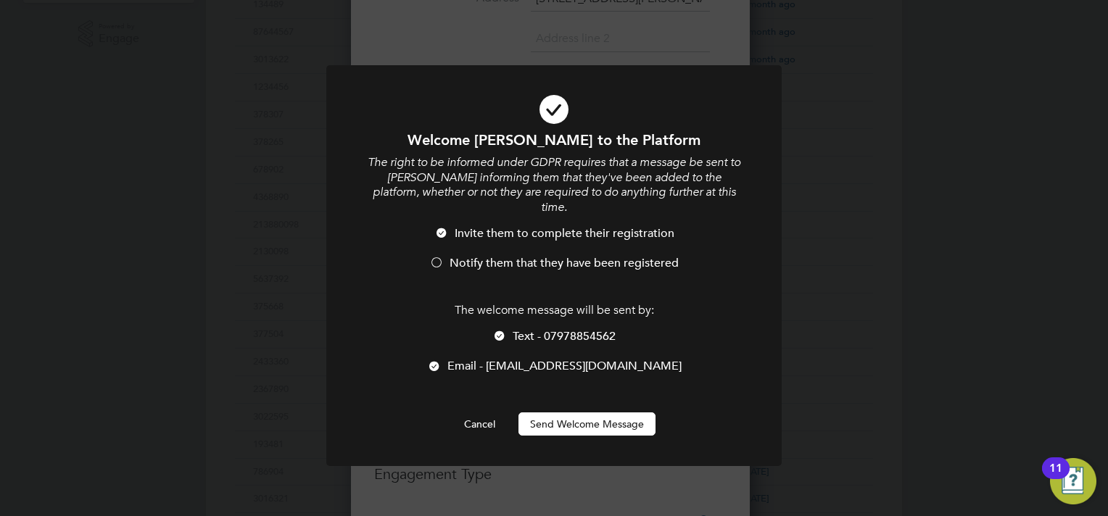
scroll to position [1534, 384]
click at [541, 412] on button "Send Welcome Message" at bounding box center [586, 423] width 137 height 23
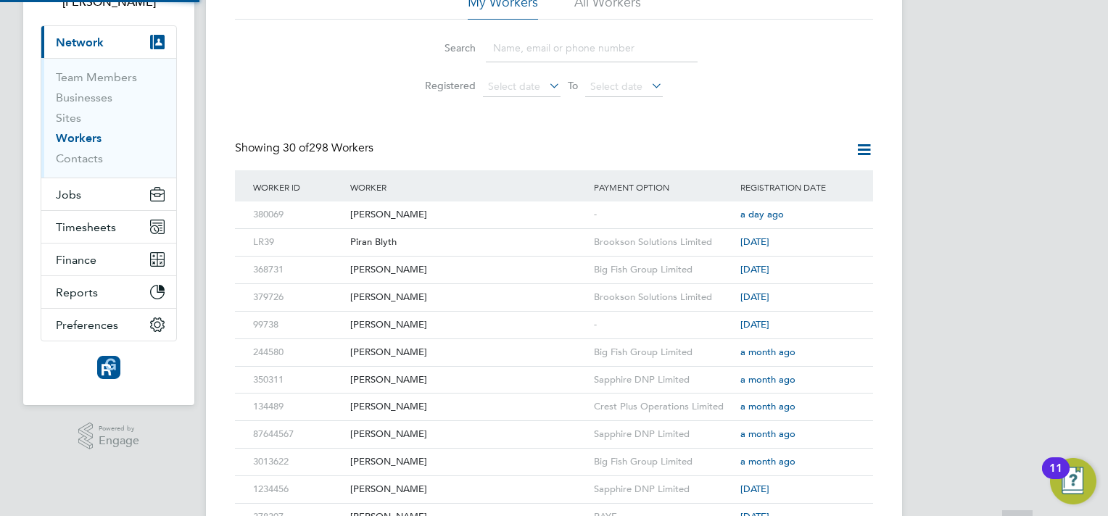
scroll to position [0, 0]
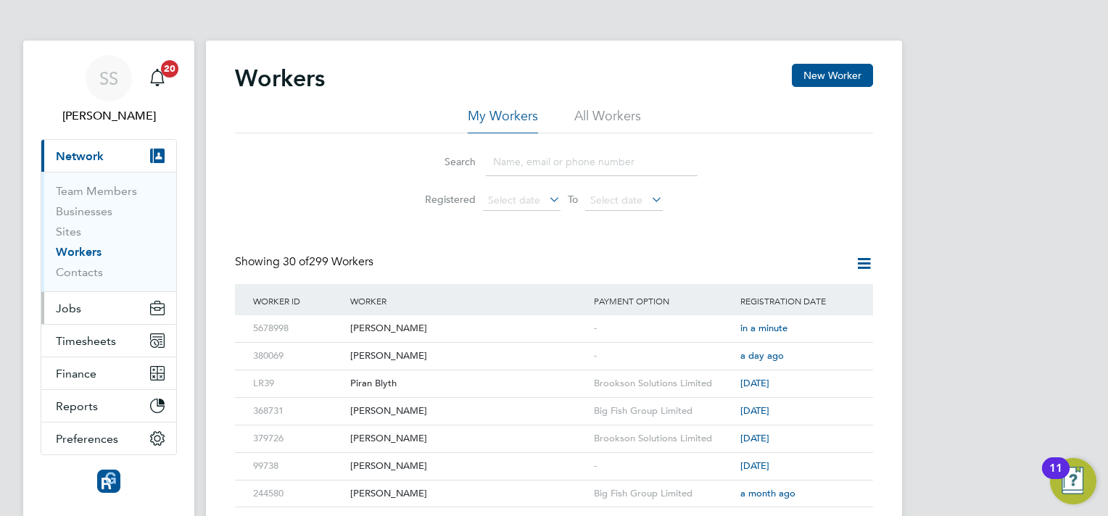
click at [102, 310] on button "Jobs" at bounding box center [108, 308] width 135 height 32
click at [125, 312] on button "Jobs" at bounding box center [108, 308] width 135 height 32
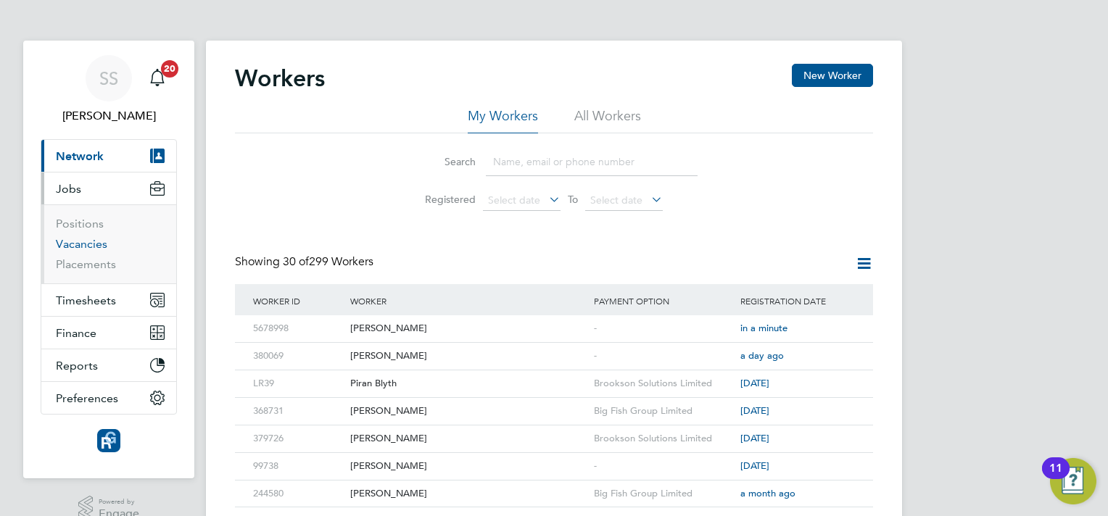
click at [88, 244] on link "Vacancies" at bounding box center [81, 244] width 51 height 14
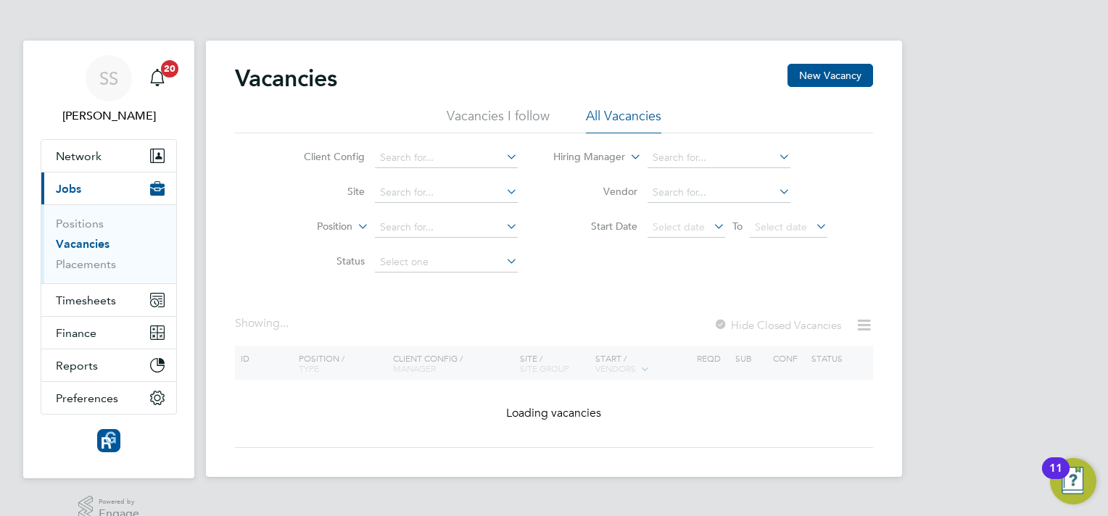
click at [616, 304] on div "Vacancies New Vacancy Vacancies I follow All Vacancies Client Config Site Posit…" at bounding box center [554, 256] width 638 height 384
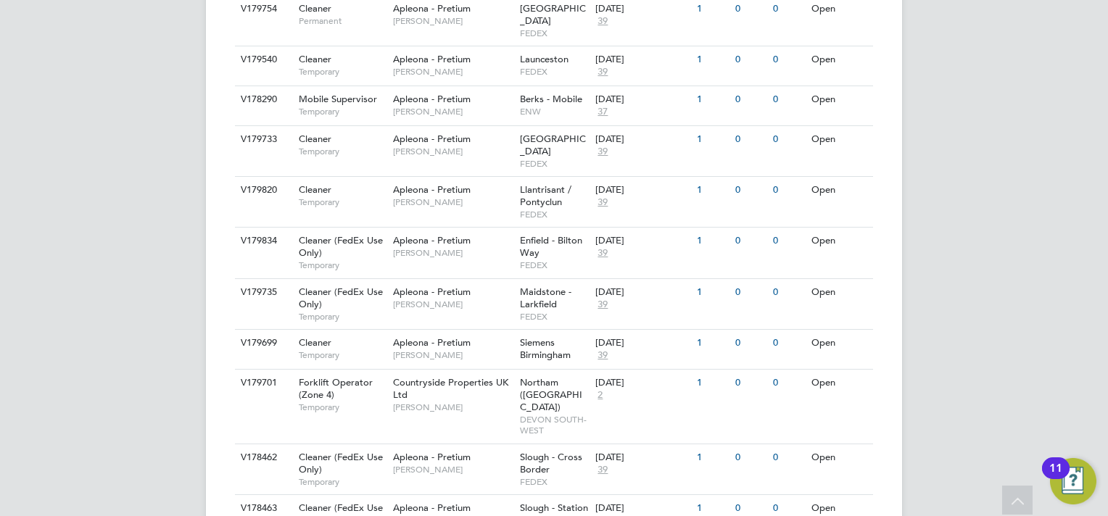
scroll to position [783, 0]
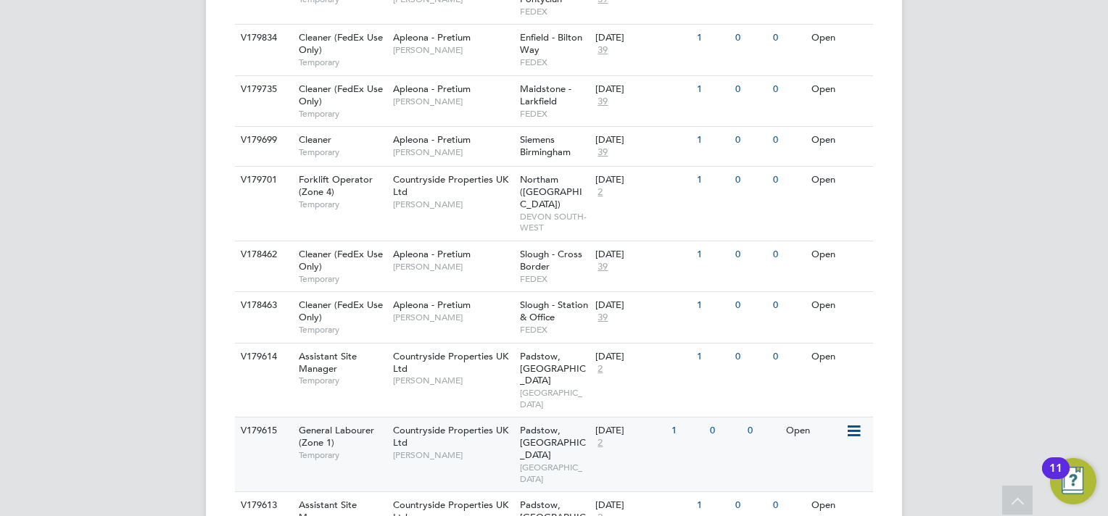
click at [815, 418] on div "Open" at bounding box center [813, 431] width 63 height 27
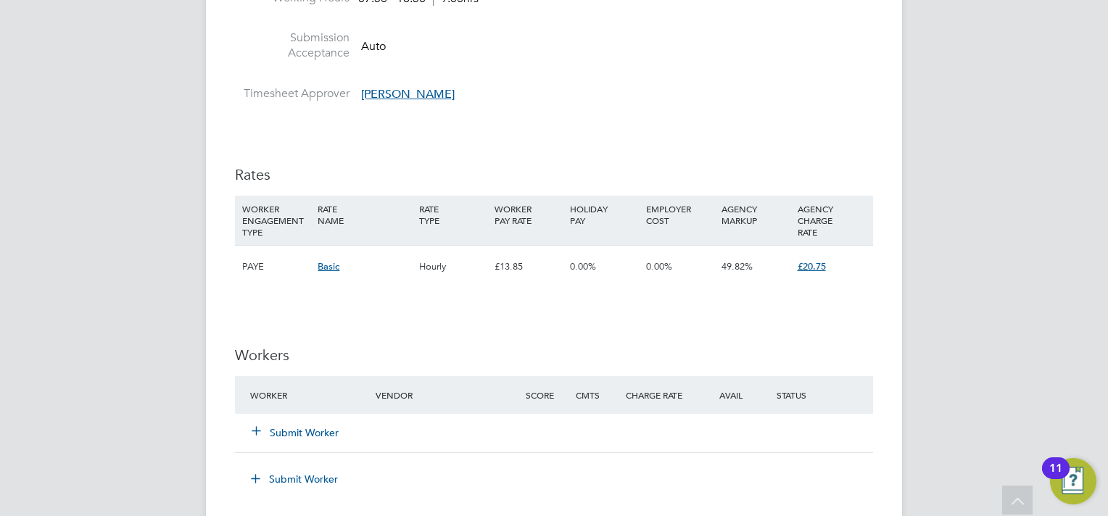
scroll to position [928, 0]
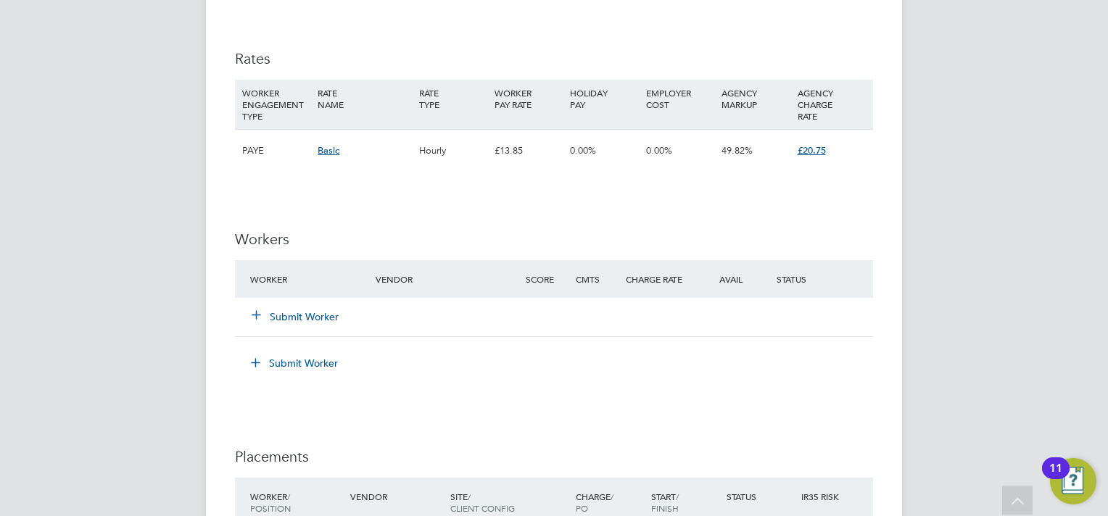
click at [329, 313] on button "Submit Worker" at bounding box center [295, 317] width 87 height 14
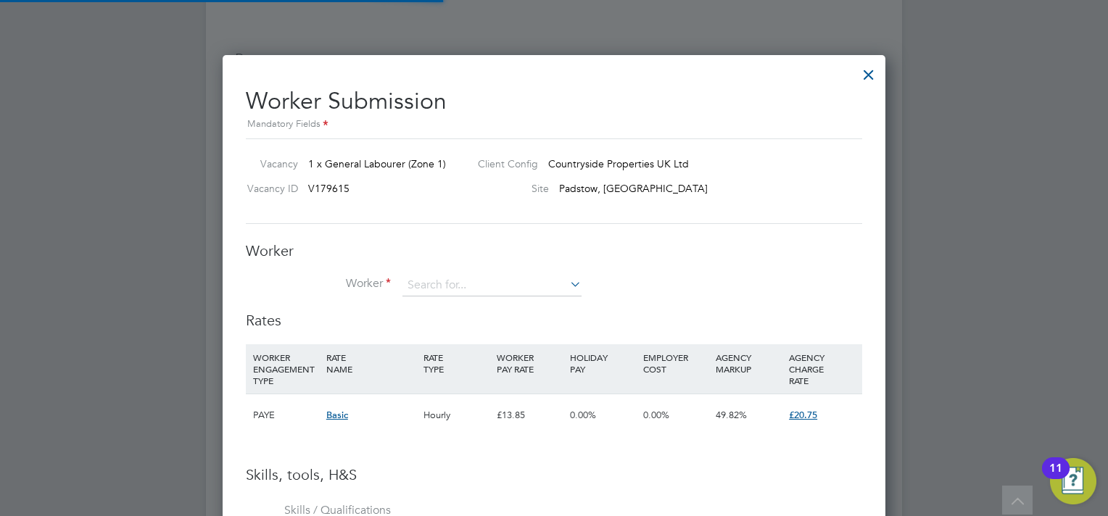
scroll to position [916, 663]
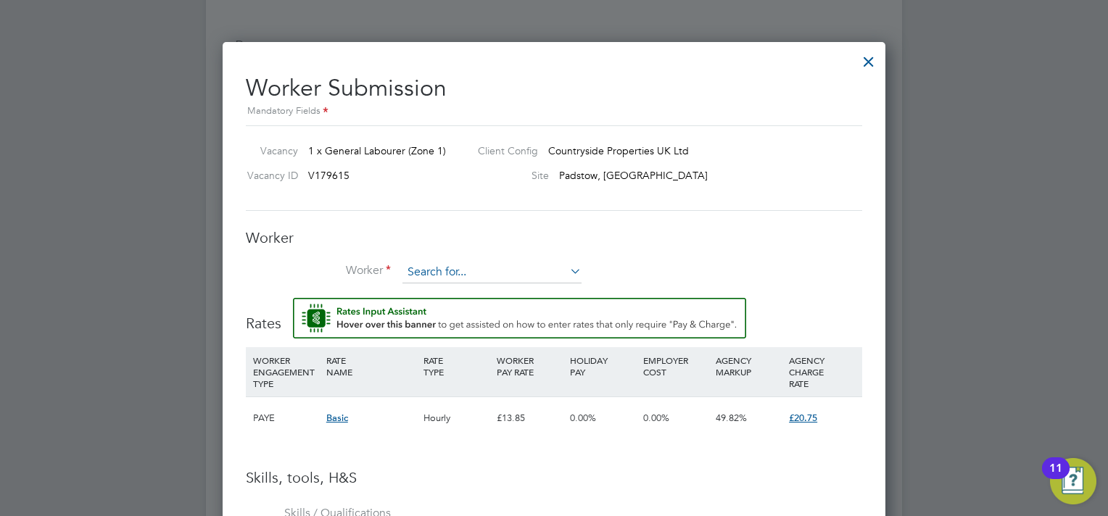
click at [433, 270] on input at bounding box center [491, 273] width 179 height 22
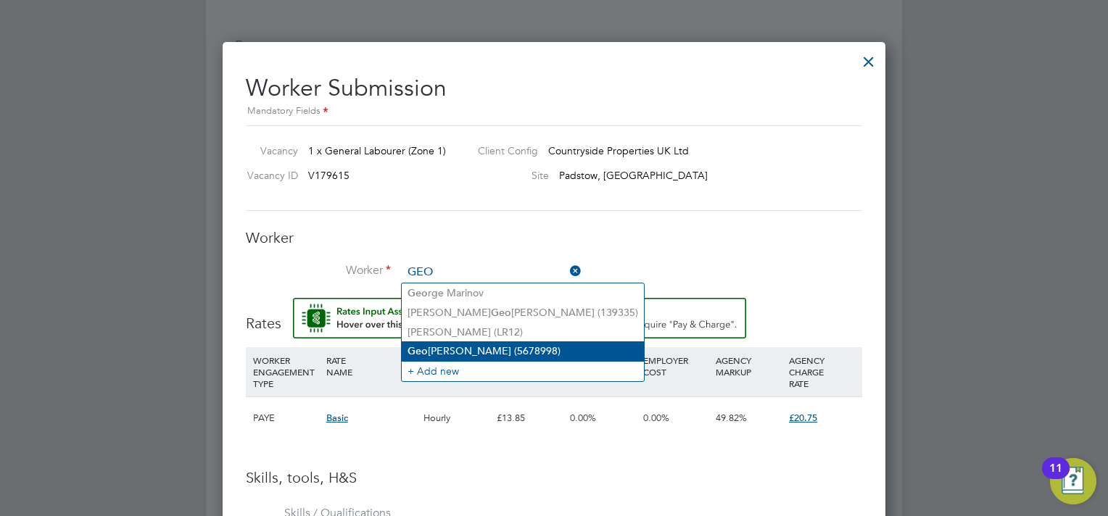
click at [451, 349] on li "Geo rge Norton (5678998)" at bounding box center [523, 351] width 242 height 20
type input "George Norton (5678998)"
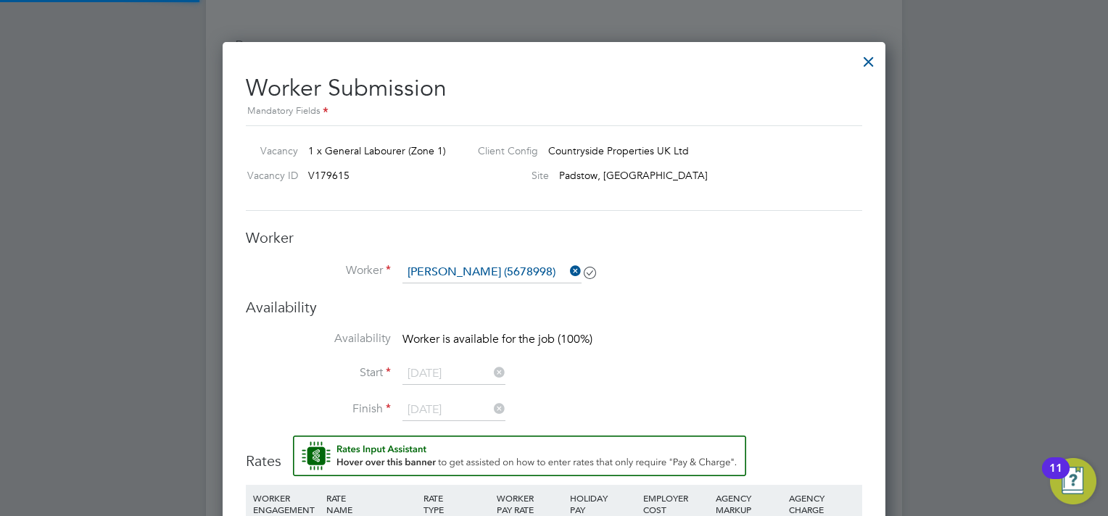
scroll to position [0, 7]
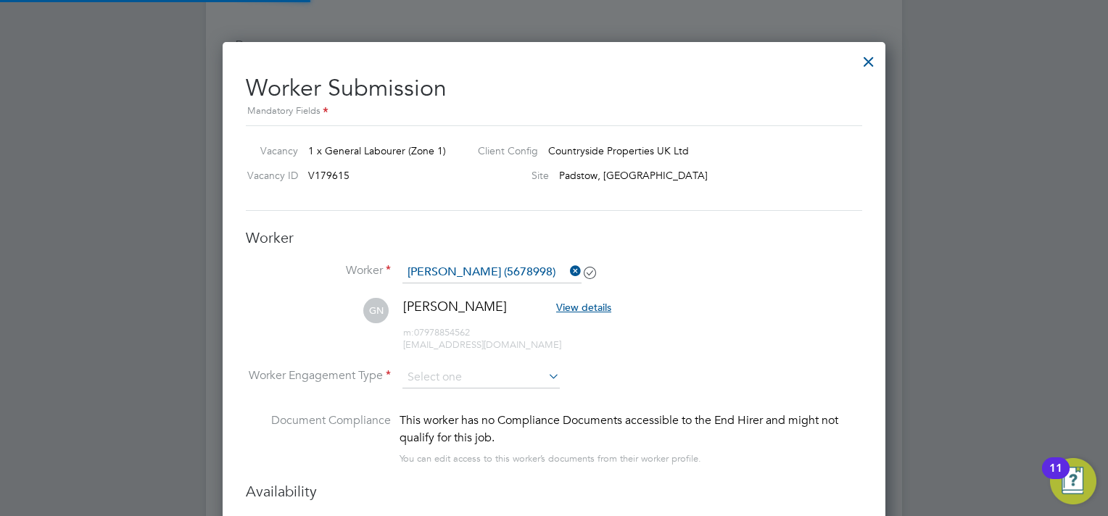
click at [715, 255] on div "Worker Worker George Norton (5678998) GN George Norton View details m: 07978854…" at bounding box center [554, 355] width 616 height 254
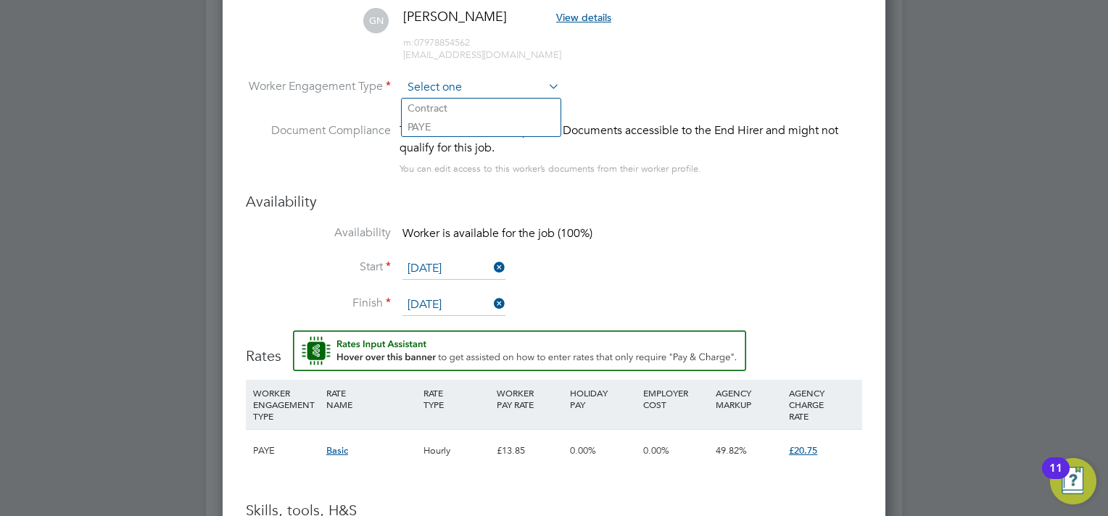
click at [500, 96] on input at bounding box center [480, 88] width 157 height 22
click at [491, 116] on li "Contract" at bounding box center [481, 108] width 159 height 19
type input "Contract"
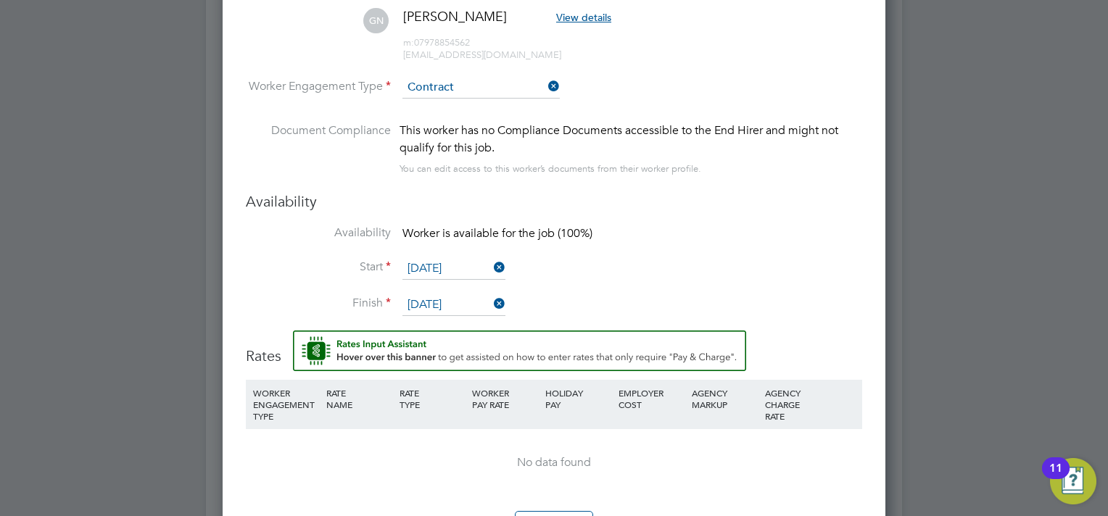
click at [697, 225] on li "Availability Worker is available for the job (100%)" at bounding box center [554, 241] width 616 height 33
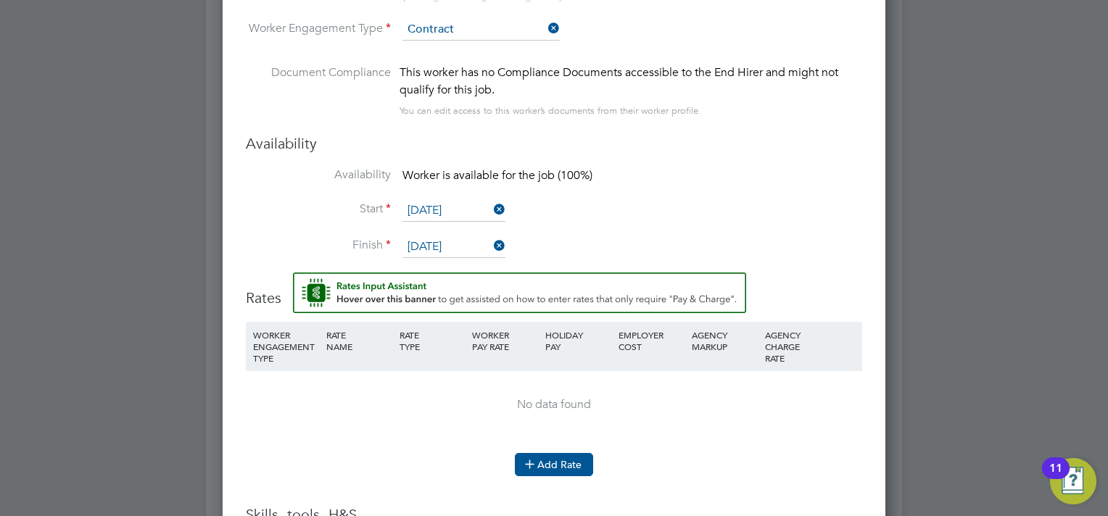
click at [532, 465] on icon at bounding box center [529, 463] width 11 height 11
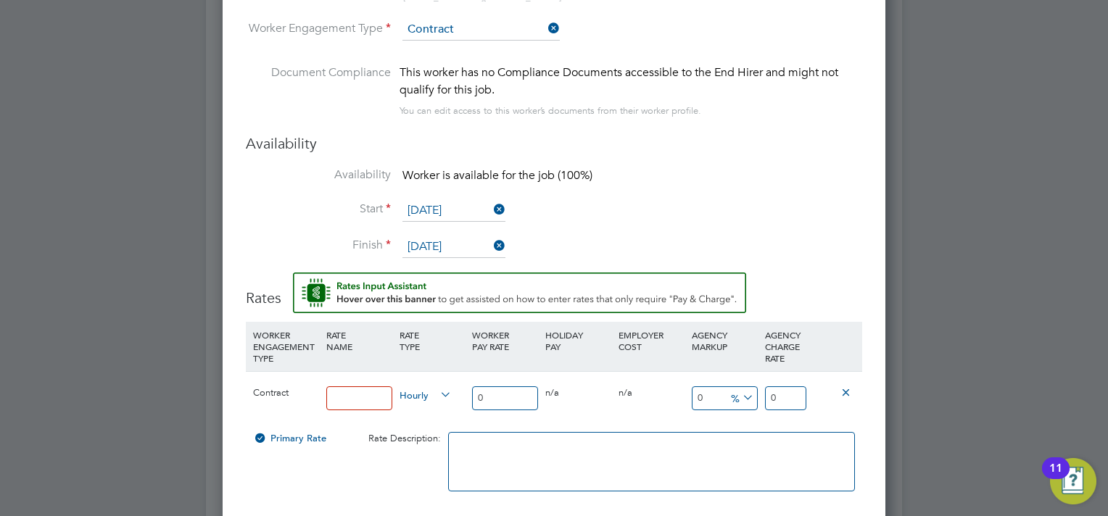
click at [358, 402] on input at bounding box center [359, 398] width 66 height 24
type input "RATE"
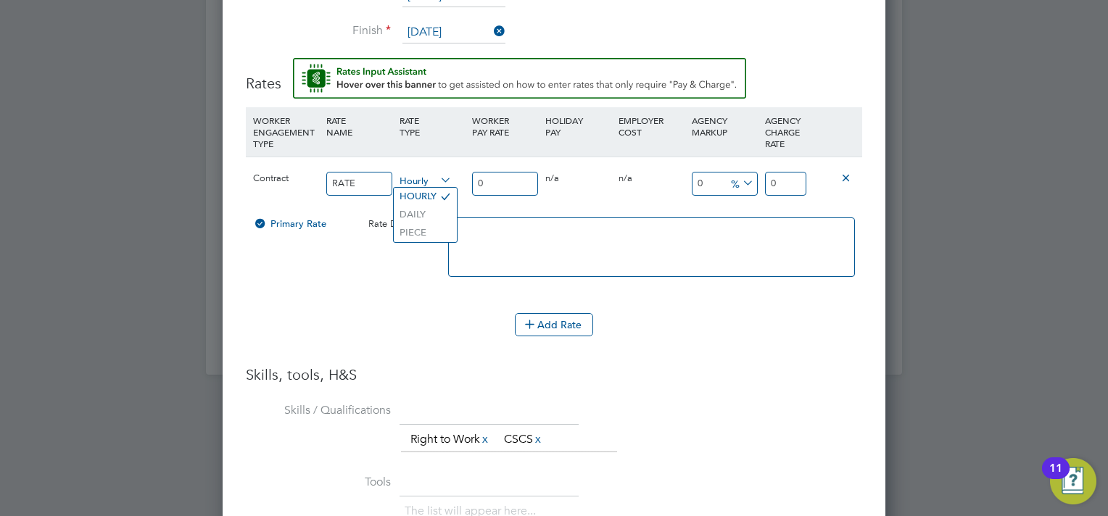
click at [508, 183] on input "0" at bounding box center [505, 184] width 66 height 24
type input "1"
type input "17"
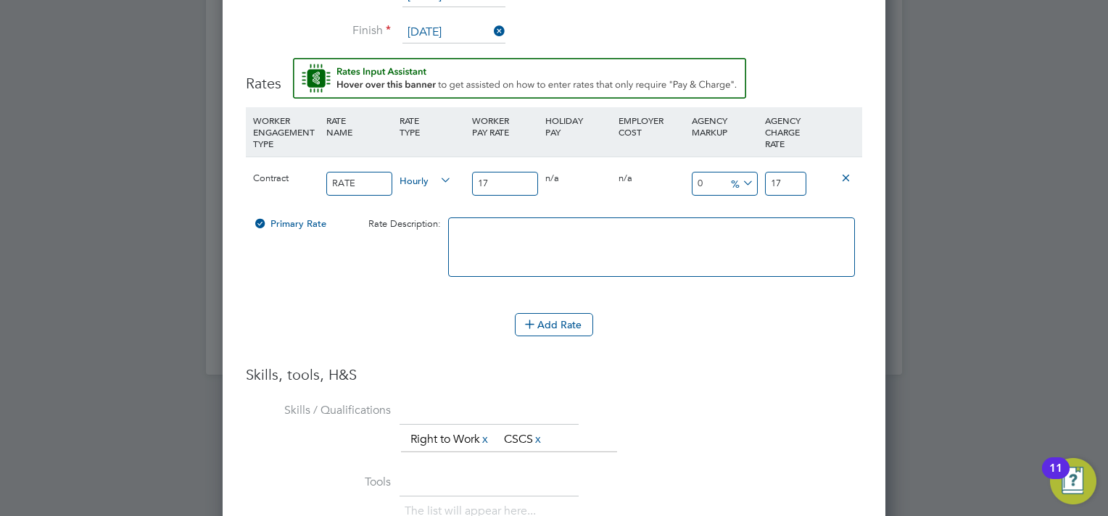
type input "17.5"
type input "17.50"
click at [729, 191] on input "0" at bounding box center [724, 184] width 66 height 24
type input "1"
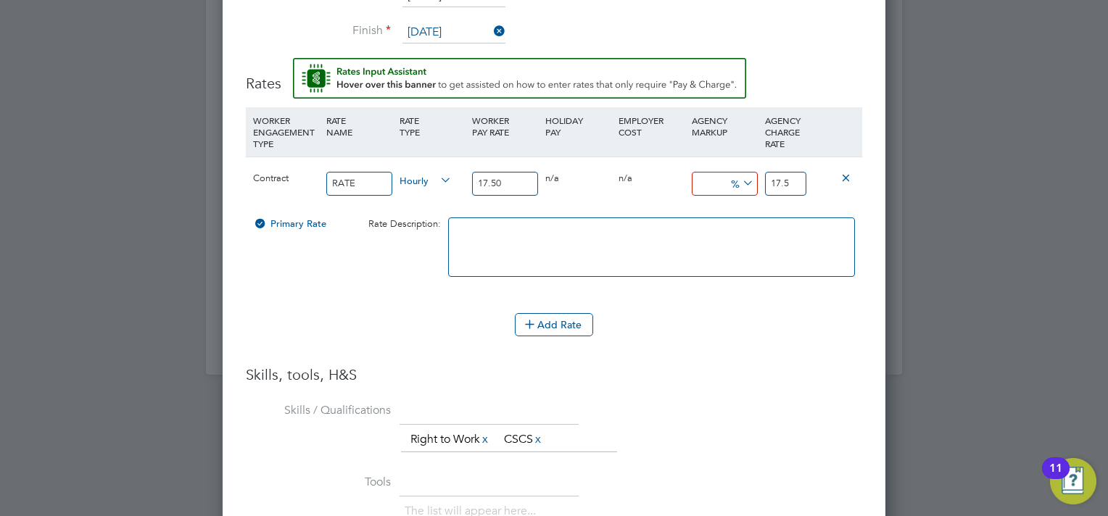
type input "17.675"
type input "15"
type input "20.125"
type input "15"
click at [649, 199] on div "0 n/a" at bounding box center [651, 178] width 73 height 42
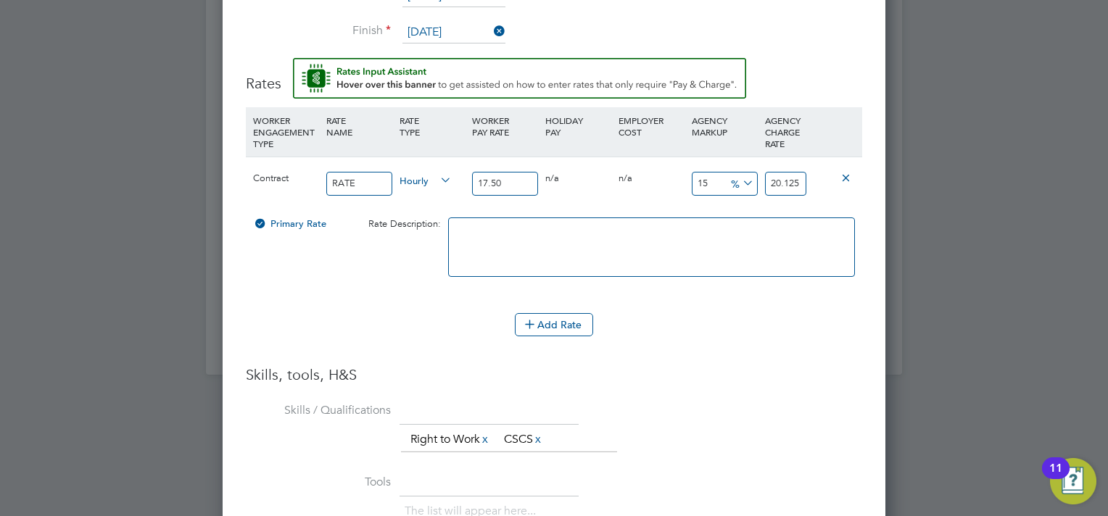
click at [739, 312] on li "WORKER ENGAGEMENT TYPE RATE NAME RATE TYPE WORKER PAY RATE HOLIDAY PAY EMPLOYER…" at bounding box center [554, 210] width 616 height 206
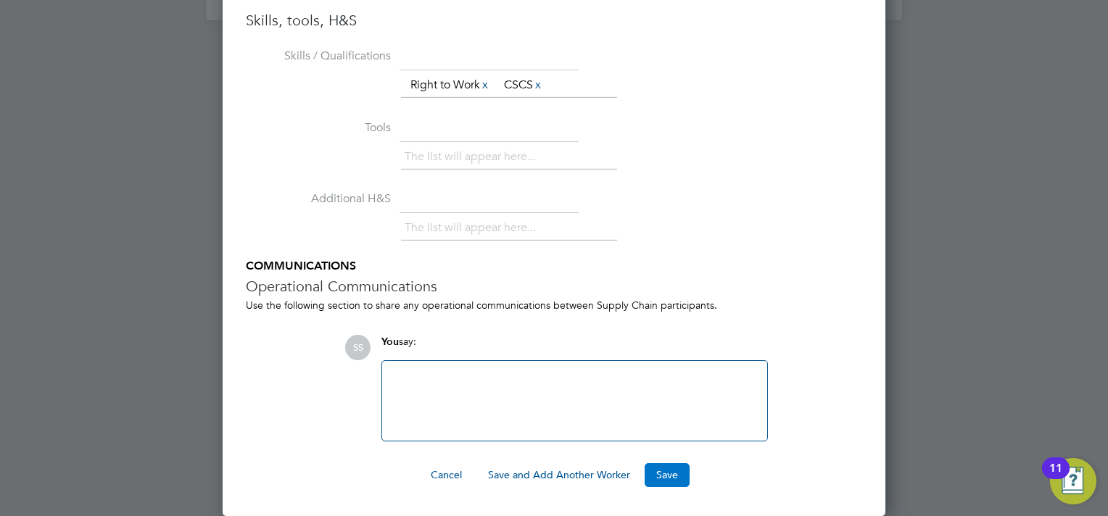
click at [668, 480] on button "Save" at bounding box center [666, 474] width 45 height 23
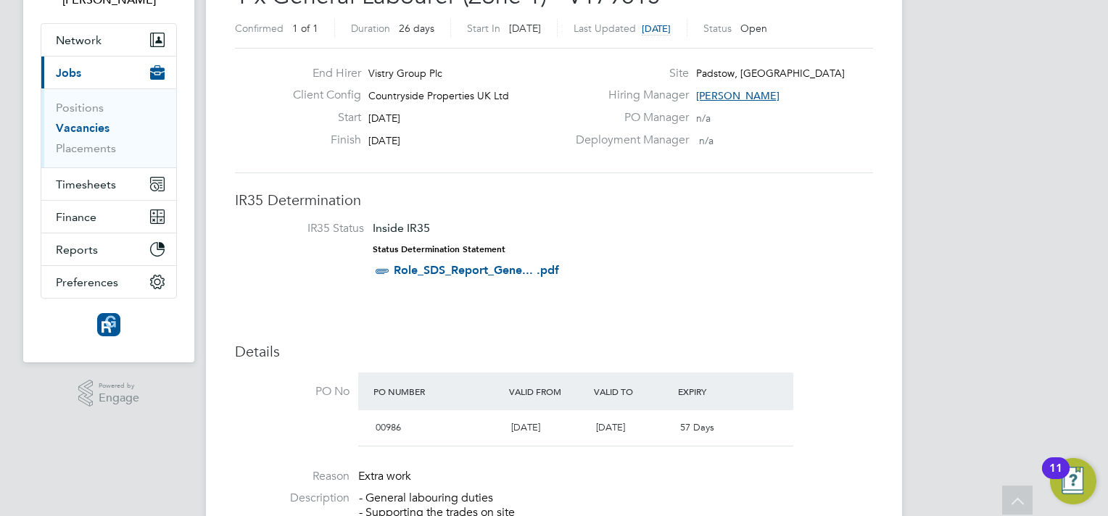
scroll to position [29, 0]
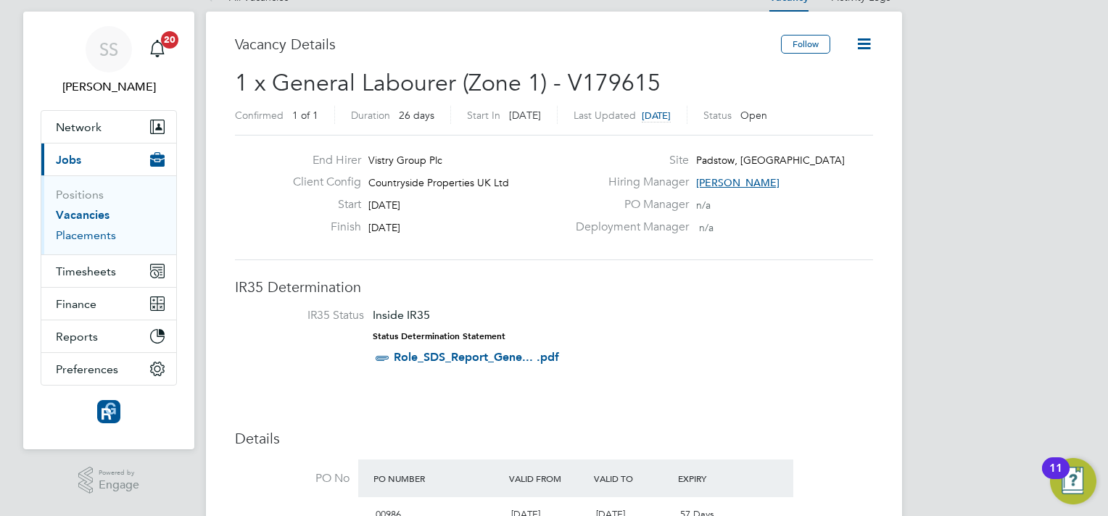
click at [71, 235] on link "Placements" at bounding box center [86, 235] width 60 height 14
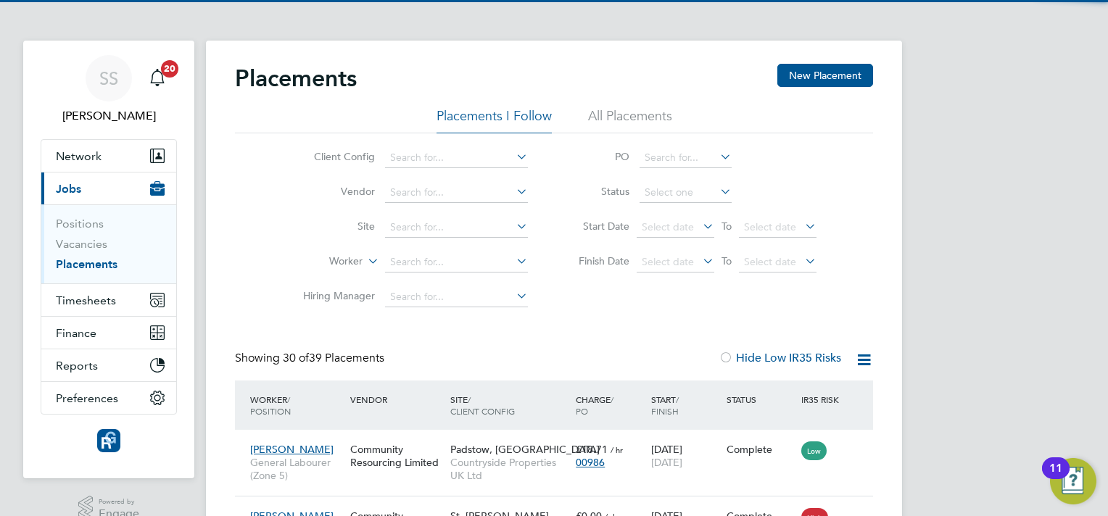
scroll to position [54, 126]
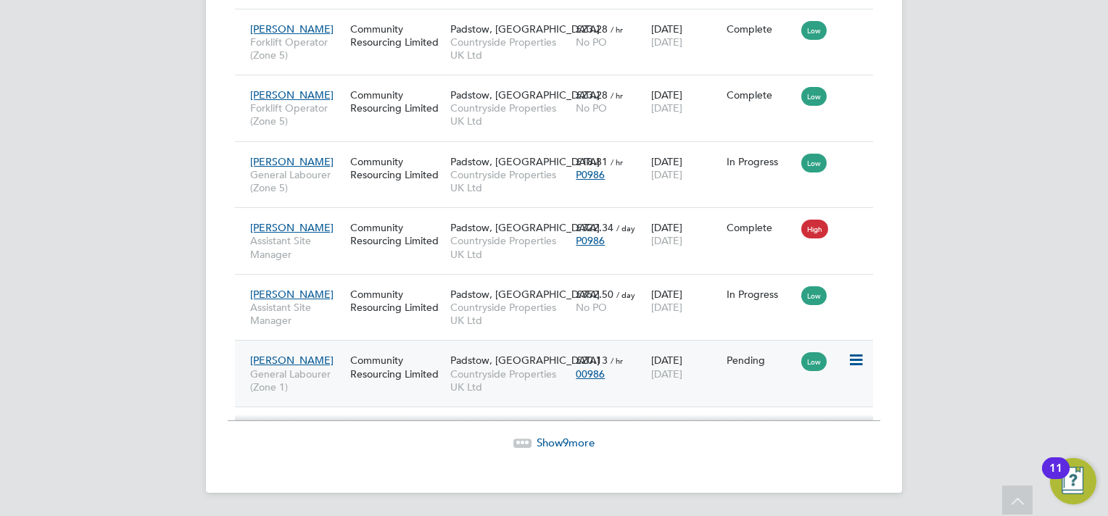
click at [855, 358] on icon at bounding box center [854, 360] width 14 height 17
click at [773, 448] on li "Start" at bounding box center [811, 451] width 103 height 20
type input "[PERSON_NAME]"
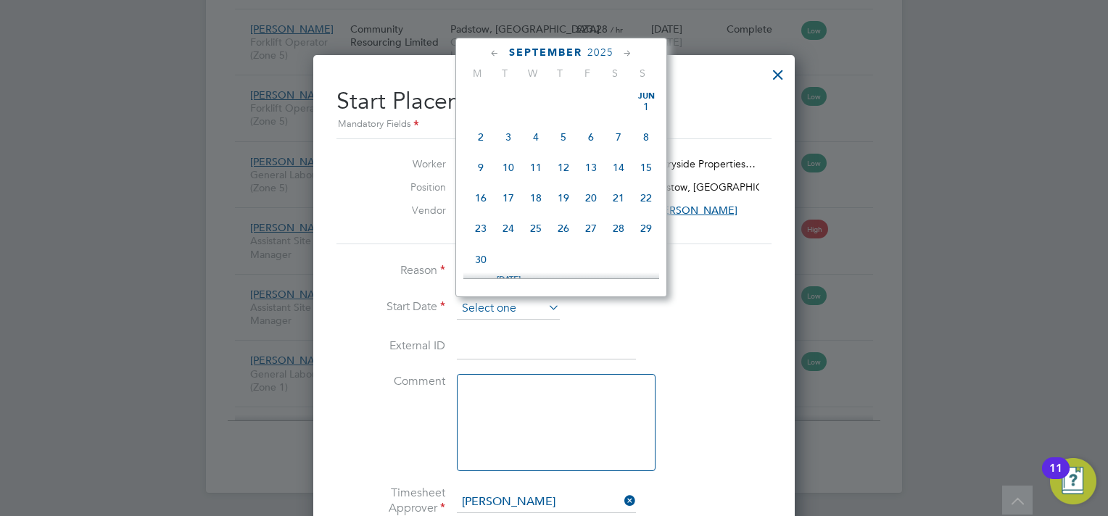
click at [537, 307] on input at bounding box center [508, 309] width 103 height 22
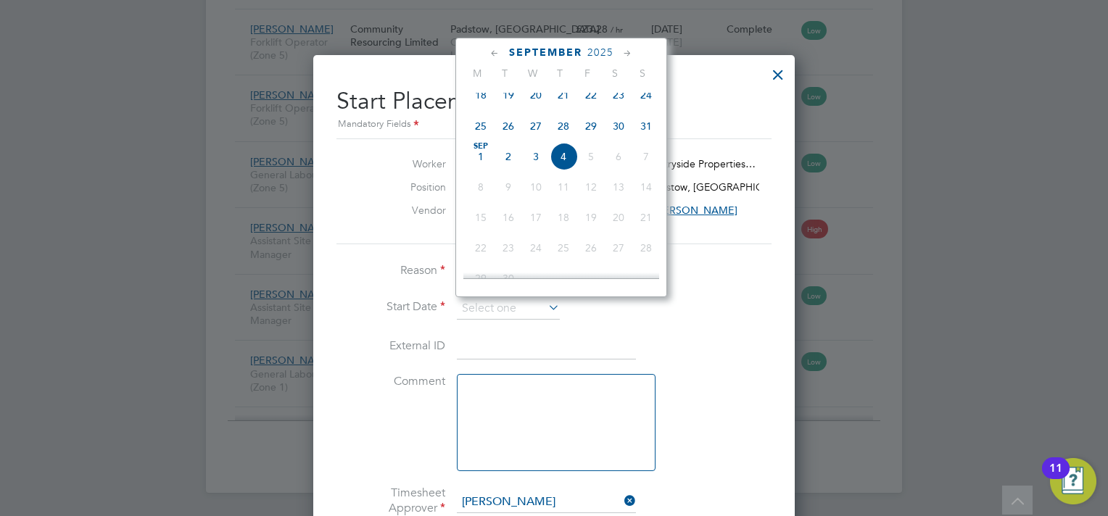
click at [480, 164] on span "Sep 1" at bounding box center [481, 157] width 28 height 28
type input "[DATE]"
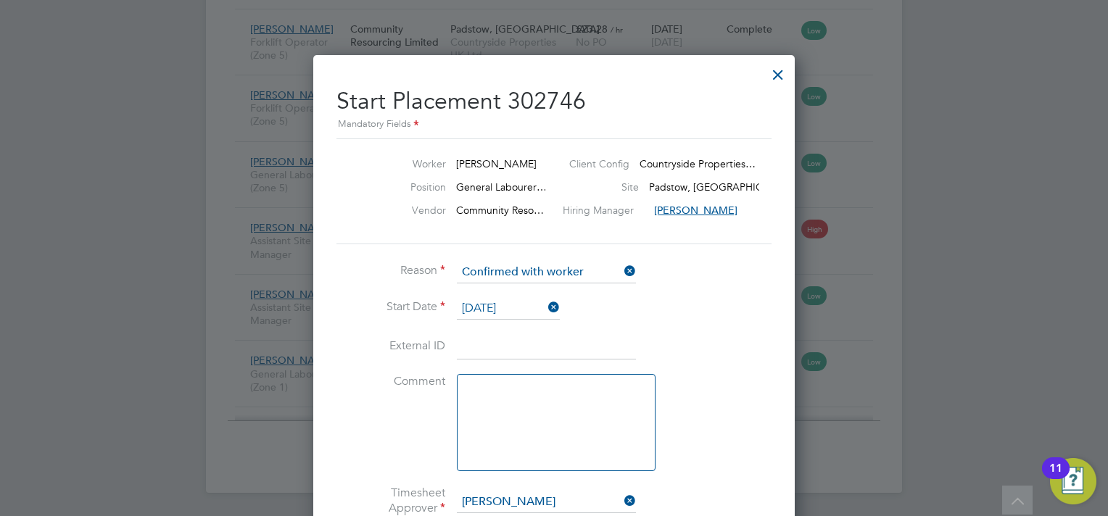
click at [701, 347] on li "External ID" at bounding box center [553, 354] width 435 height 41
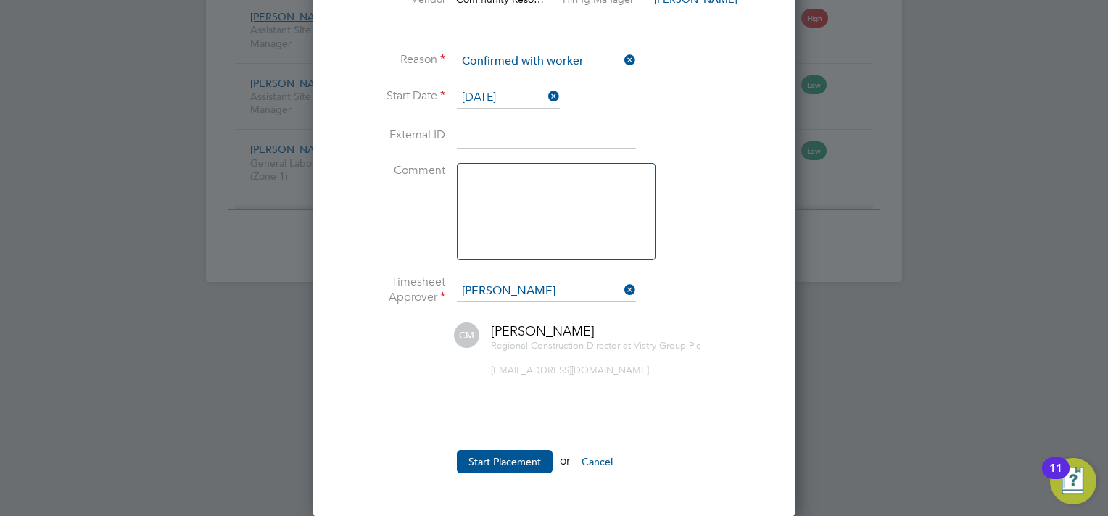
click at [488, 476] on li "Start Placement or Cancel" at bounding box center [553, 469] width 435 height 38
click at [483, 457] on button "Start Placement" at bounding box center [505, 461] width 96 height 23
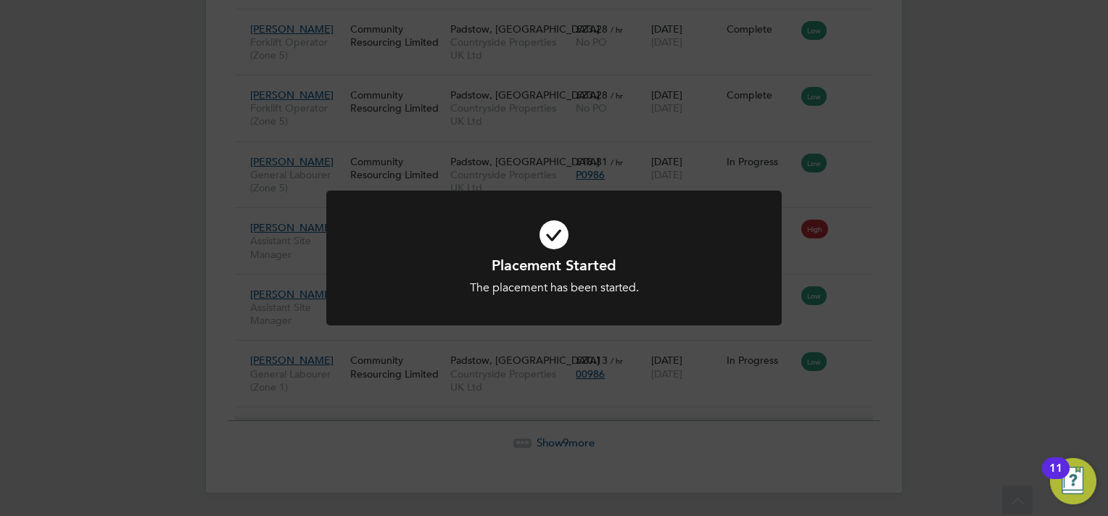
click at [592, 167] on div "Placement Started The placement has been started. Cancel Okay" at bounding box center [554, 258] width 1108 height 516
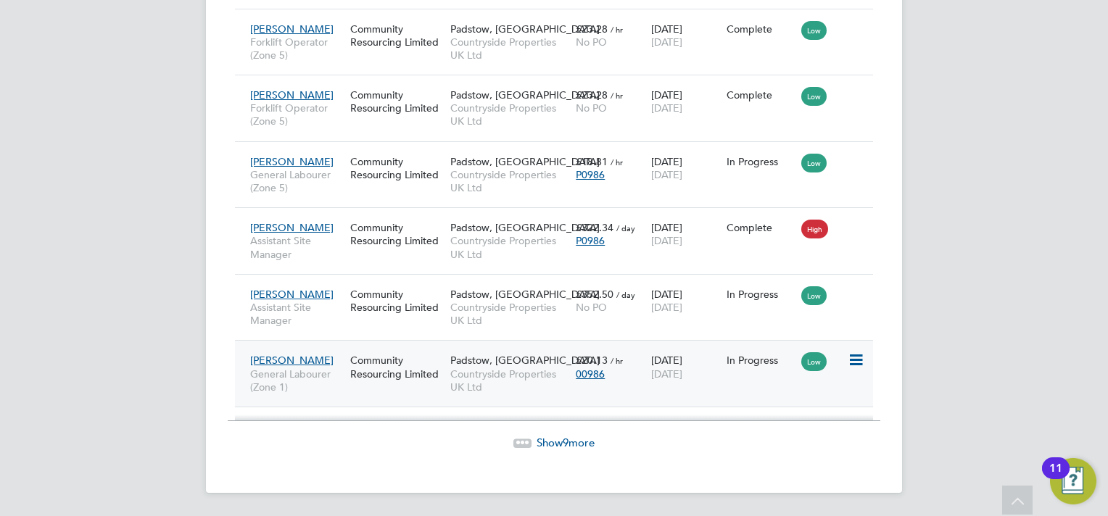
click at [475, 355] on span "Padstow, [GEOGRAPHIC_DATA]" at bounding box center [524, 360] width 149 height 13
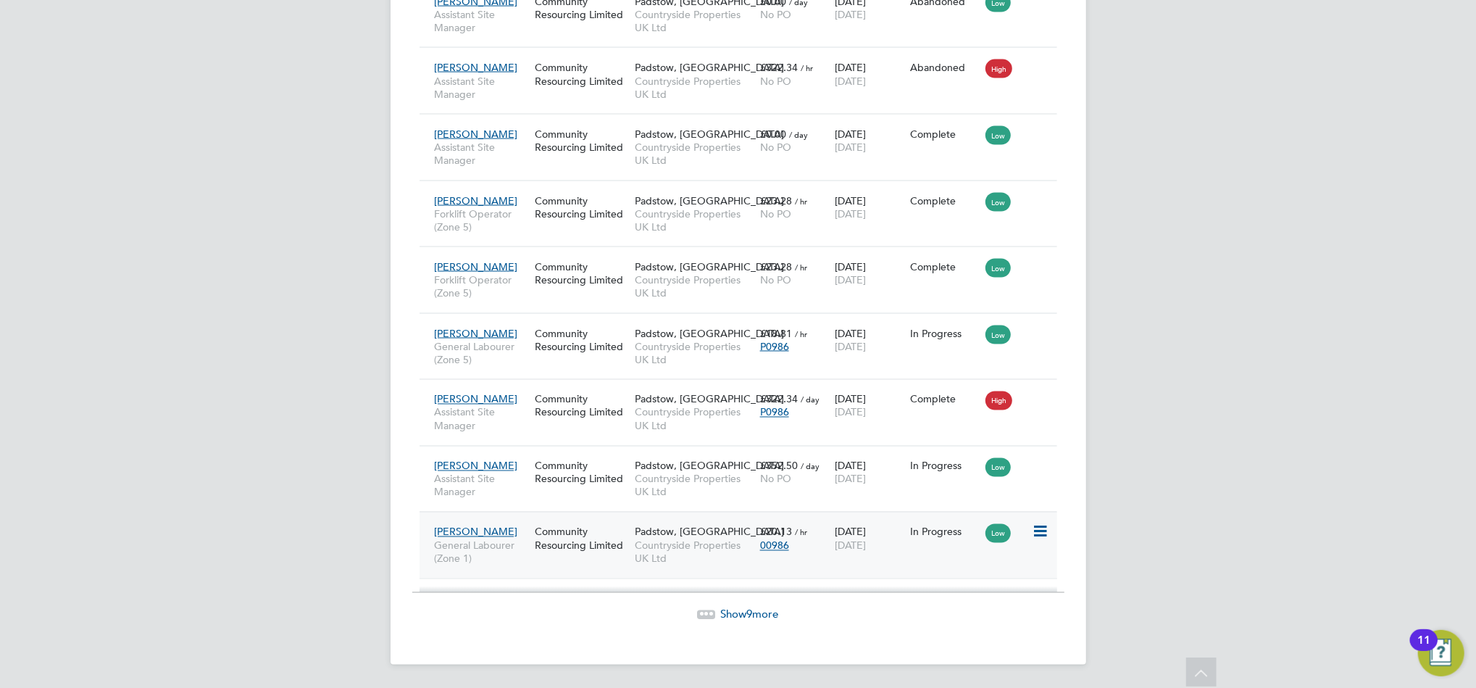
scroll to position [7, 7]
